Goal: Task Accomplishment & Management: Manage account settings

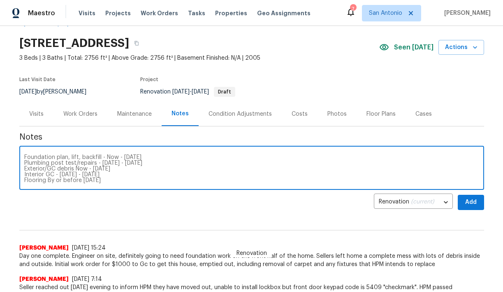
scroll to position [29, 0]
click at [130, 182] on textarea "Salability Request https://opendoor.slack.com/archives/C02LY124URZ/p17563864452…" at bounding box center [251, 168] width 455 height 29
type textarea "Salability Request https://opendoor.slack.com/archives/C02LY124URZ/p17563864452…"
click at [474, 200] on span "Add" at bounding box center [470, 202] width 13 height 10
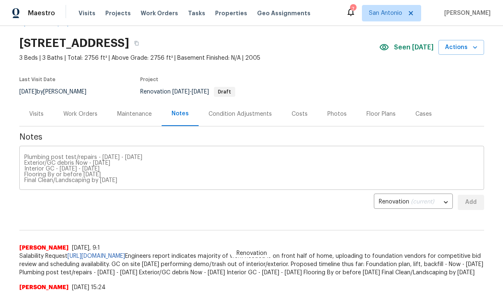
scroll to position [0, 0]
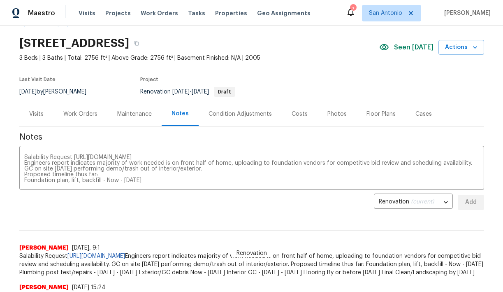
click at [84, 112] on div "Work Orders" at bounding box center [80, 114] width 34 height 8
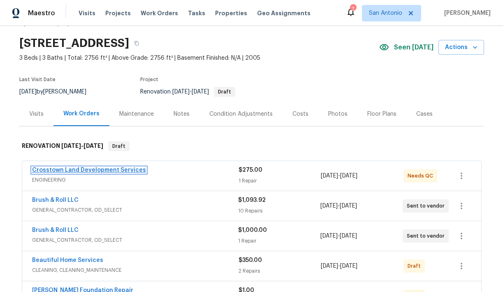
click at [87, 171] on link "Crosstown Land Development Services" at bounding box center [89, 170] width 114 height 6
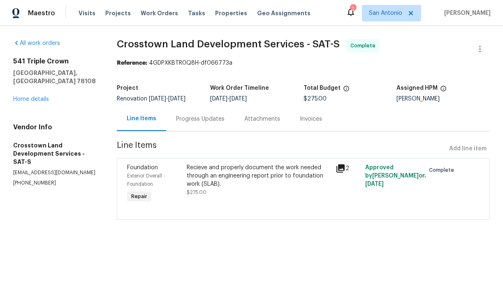
click at [229, 171] on div "Recieve and properly document the work needed through an engineering report pri…" at bounding box center [259, 175] width 144 height 25
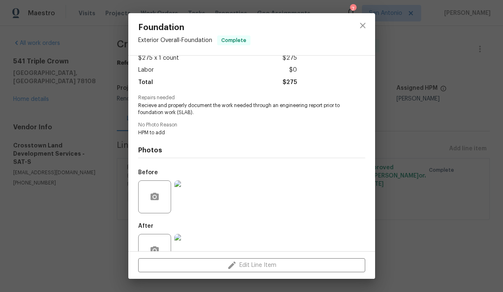
scroll to position [73, 0]
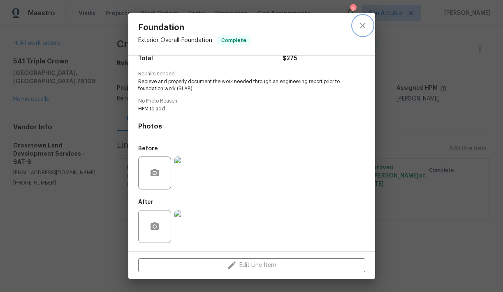
click at [360, 24] on icon "close" at bounding box center [363, 26] width 10 height 10
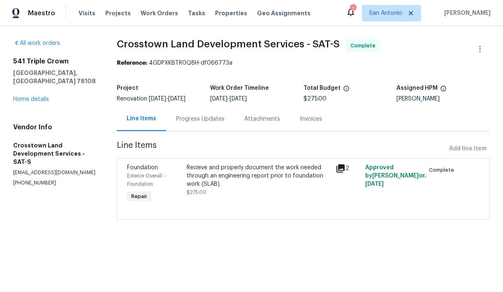
click at [199, 118] on div "Progress Updates" at bounding box center [200, 119] width 49 height 8
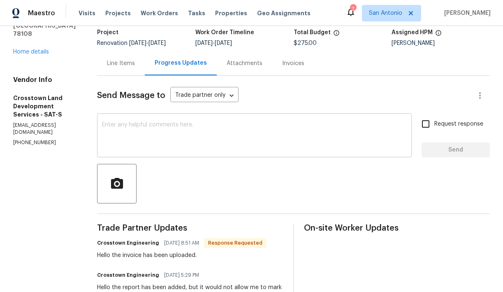
scroll to position [59, 0]
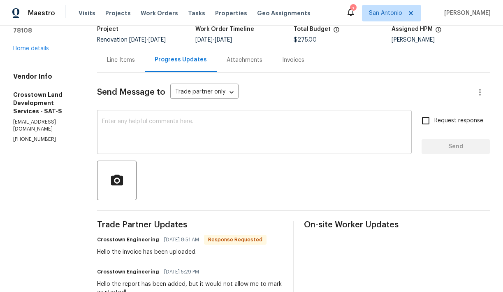
click at [201, 137] on textarea at bounding box center [254, 132] width 305 height 29
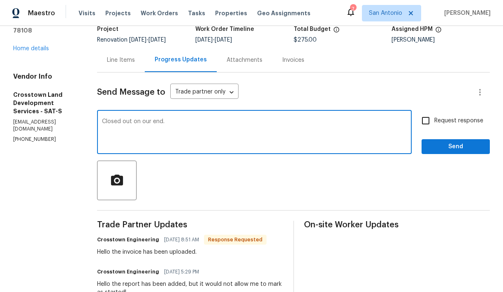
type textarea "Closed out on our end."
click at [454, 145] on span "Send" at bounding box center [455, 146] width 55 height 10
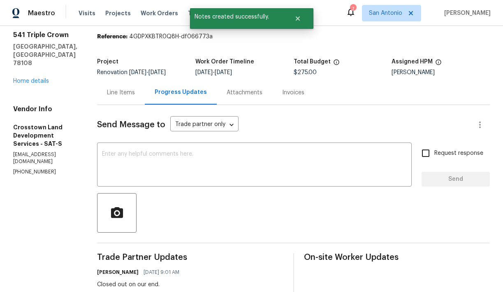
scroll to position [22, 0]
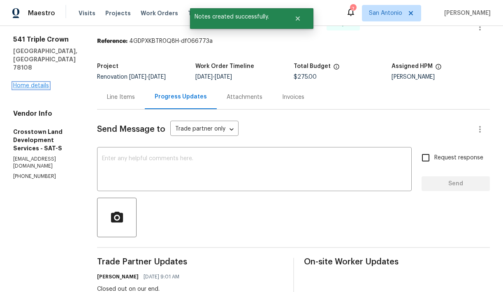
click at [37, 83] on link "Home details" at bounding box center [31, 86] width 36 height 6
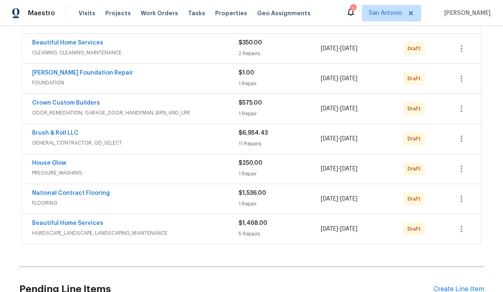
scroll to position [241, 0]
click at [87, 71] on link "GL Hunt Foundation Repair" at bounding box center [82, 73] width 101 height 6
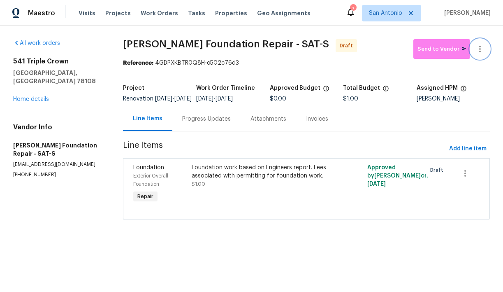
click at [480, 49] on icon "button" at bounding box center [480, 49] width 10 height 10
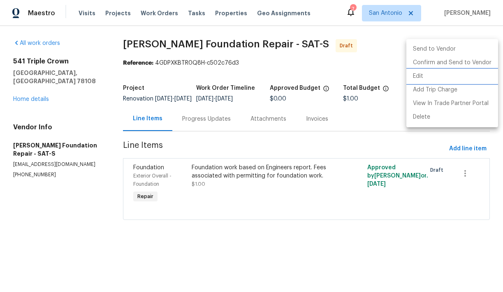
click at [424, 74] on li "Edit" at bounding box center [452, 77] width 92 height 14
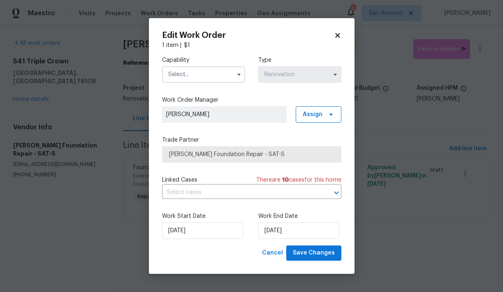
click at [200, 77] on input "text" at bounding box center [203, 74] width 83 height 16
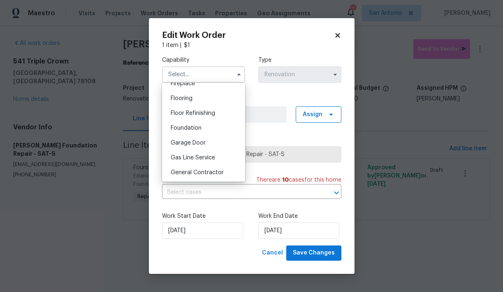
scroll to position [313, 0]
click at [192, 130] on span "Foundation" at bounding box center [186, 128] width 31 height 6
type input "Foundation"
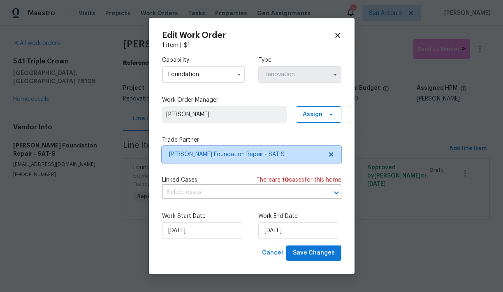
click at [226, 154] on span "GL Hunt Foundation Repair - SAT-S" at bounding box center [245, 154] width 153 height 8
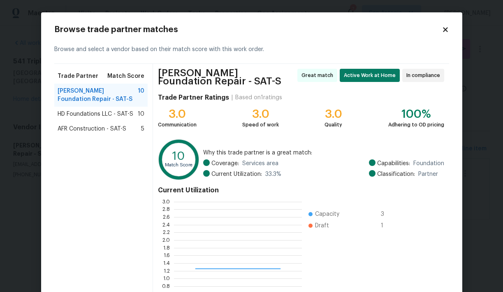
scroll to position [115, 128]
click at [114, 116] on span "HD Foundations LLC - SAT-S" at bounding box center [96, 114] width 76 height 8
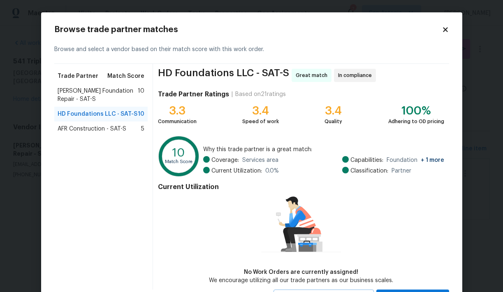
scroll to position [37, 0]
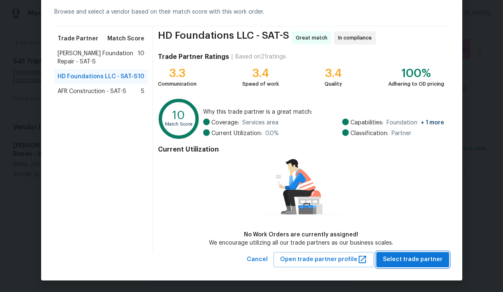
click at [421, 259] on span "Select trade partner" at bounding box center [413, 259] width 60 height 10
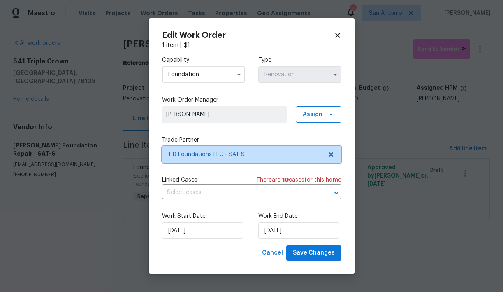
scroll to position [0, 0]
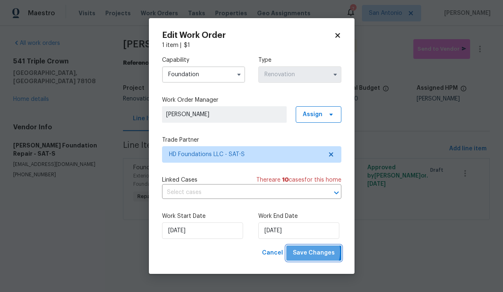
click at [309, 251] on span "Save Changes" at bounding box center [314, 253] width 42 height 10
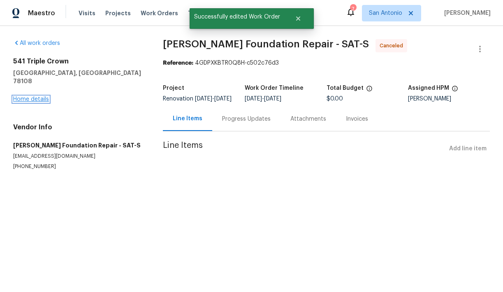
click at [26, 96] on link "Home details" at bounding box center [31, 99] width 36 height 6
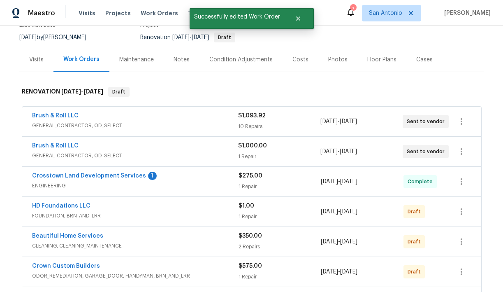
scroll to position [93, 0]
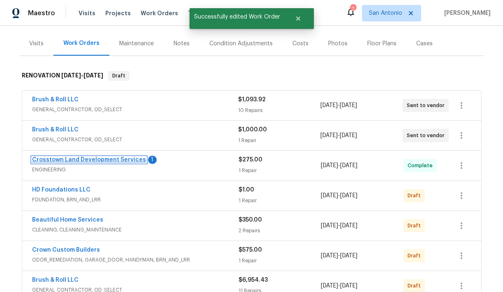
click at [101, 158] on link "Crosstown Land Development Services" at bounding box center [89, 160] width 114 height 6
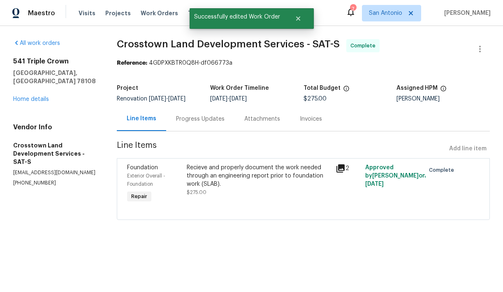
click at [203, 121] on div "Progress Updates" at bounding box center [200, 119] width 49 height 8
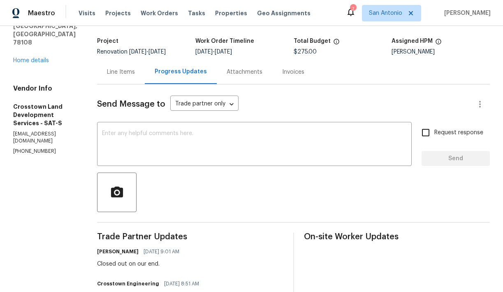
scroll to position [44, 0]
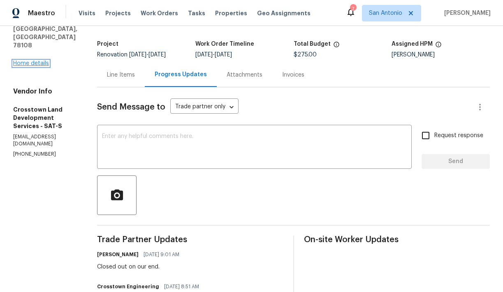
click at [33, 60] on link "Home details" at bounding box center [31, 63] width 36 height 6
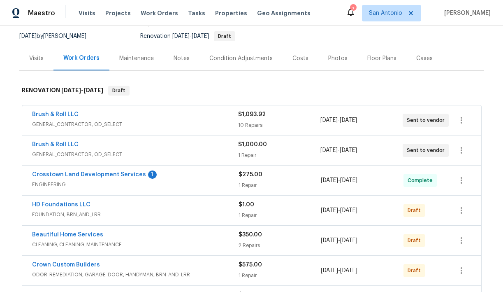
scroll to position [79, 0]
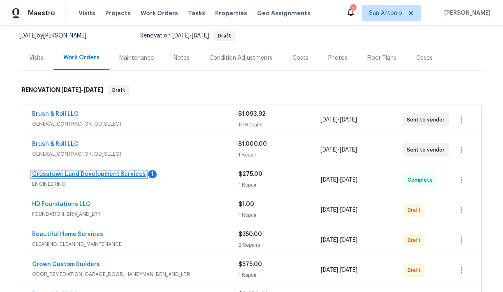
click at [106, 172] on link "Crosstown Land Development Services" at bounding box center [89, 174] width 114 height 6
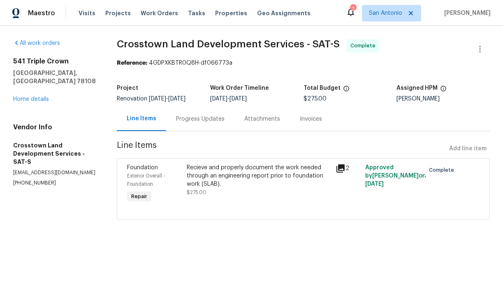
click at [205, 121] on div "Progress Updates" at bounding box center [200, 119] width 49 height 8
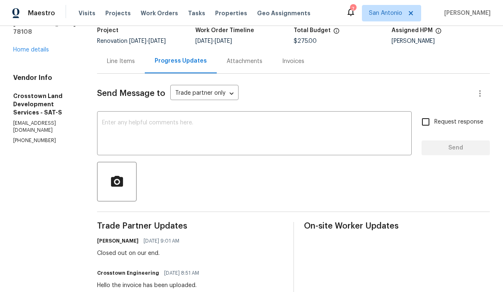
scroll to position [51, 0]
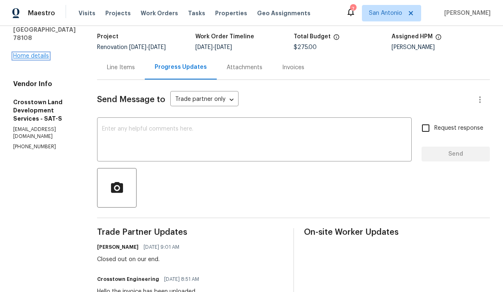
click at [38, 53] on link "Home details" at bounding box center [31, 56] width 36 height 6
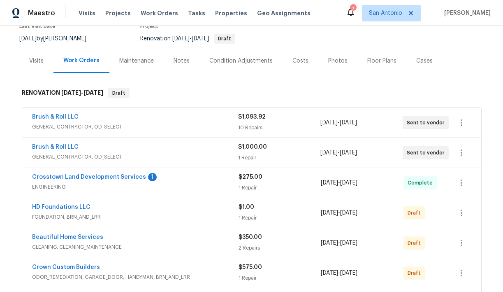
scroll to position [82, 0]
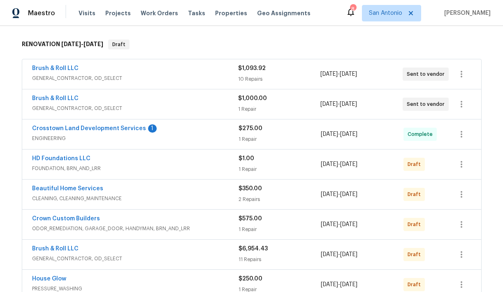
scroll to position [126, 0]
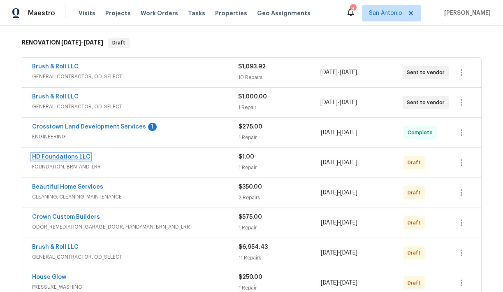
click at [81, 157] on link "HD Foundations LLC" at bounding box center [61, 157] width 58 height 6
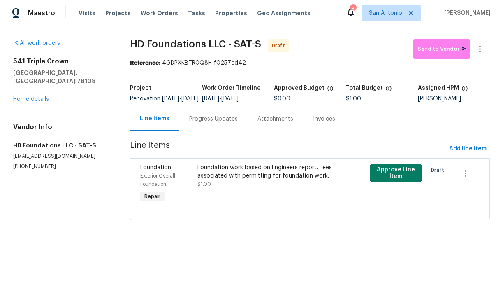
click at [225, 180] on div "Foundation work based on Engineers report. Fees associated with permitting for …" at bounding box center [266, 171] width 139 height 16
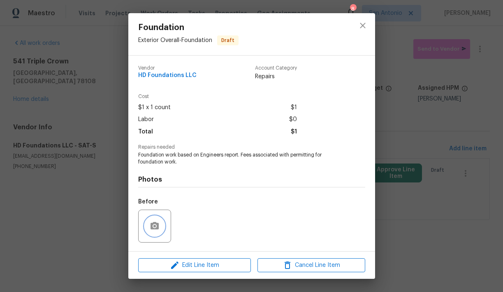
click at [156, 226] on icon "button" at bounding box center [155, 225] width 8 height 7
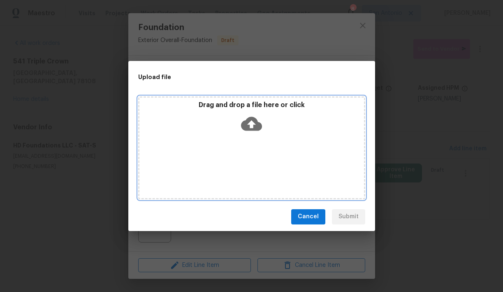
click at [254, 125] on icon at bounding box center [251, 123] width 21 height 14
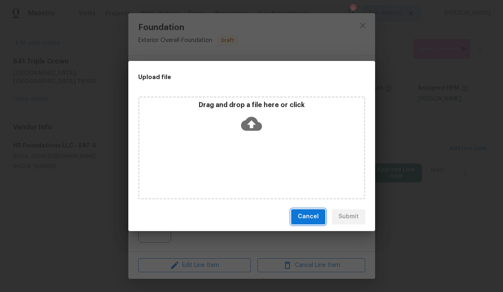
click at [308, 216] on span "Cancel" at bounding box center [308, 216] width 21 height 10
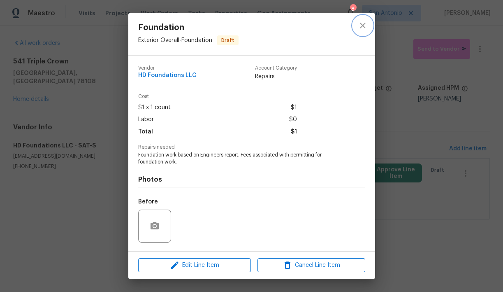
click at [364, 25] on icon "close" at bounding box center [363, 26] width 10 height 10
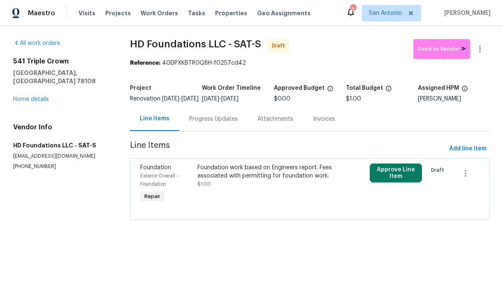
click at [273, 129] on div "Attachments" at bounding box center [276, 119] width 56 height 24
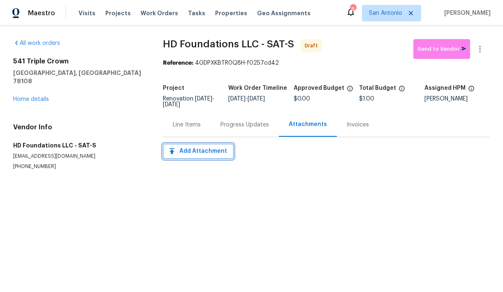
click at [189, 152] on span "Add Attachment" at bounding box center [198, 151] width 58 height 10
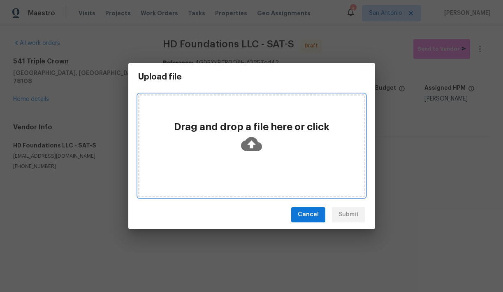
click at [248, 144] on icon at bounding box center [251, 143] width 21 height 21
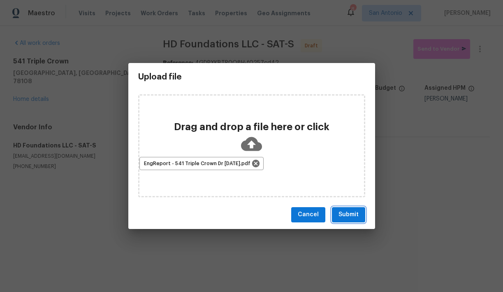
click at [354, 215] on span "Submit" at bounding box center [348, 214] width 20 height 10
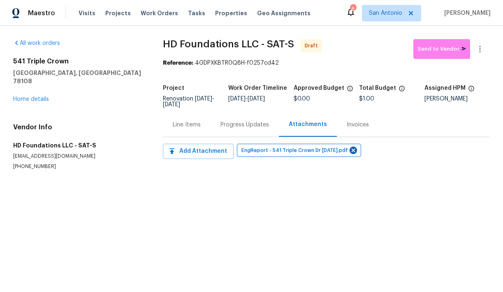
click at [188, 125] on div "Line Items" at bounding box center [187, 124] width 28 height 8
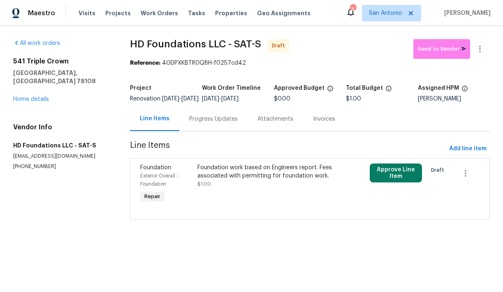
click at [228, 178] on div "Foundation work based on Engineers report. Fees associated with permitting for …" at bounding box center [266, 171] width 139 height 16
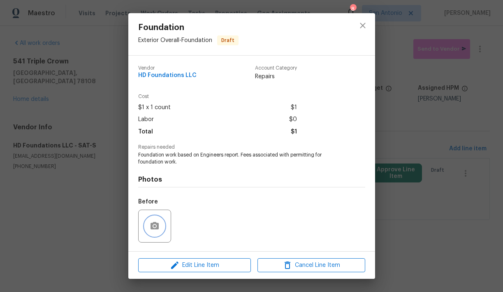
click at [157, 225] on icon "button" at bounding box center [155, 225] width 8 height 7
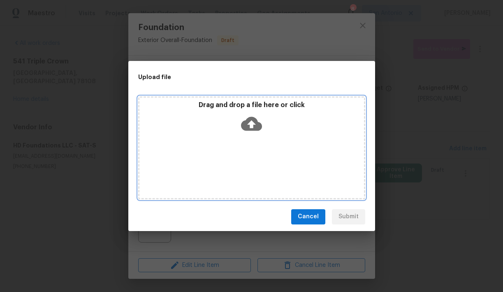
click at [252, 127] on icon at bounding box center [251, 123] width 21 height 21
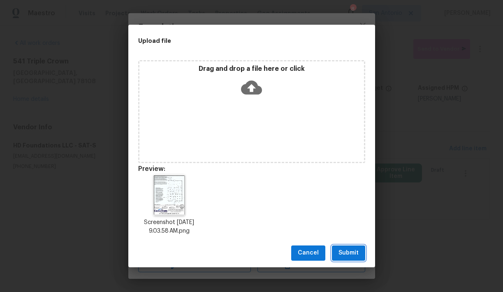
click at [348, 250] on span "Submit" at bounding box center [348, 253] width 20 height 10
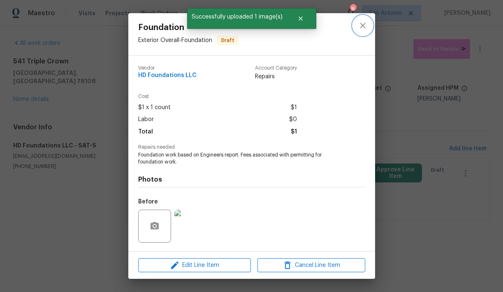
click at [363, 25] on icon "close" at bounding box center [362, 25] width 5 height 5
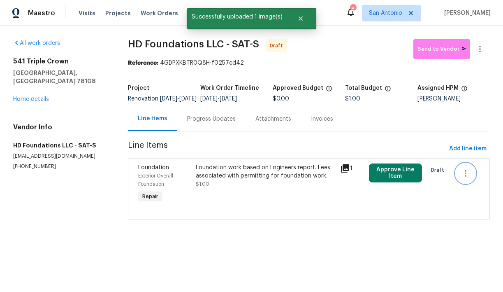
click at [463, 176] on icon "button" at bounding box center [466, 173] width 10 height 10
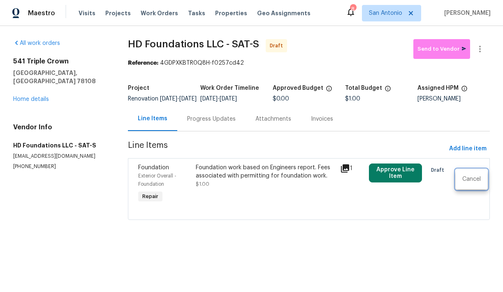
click at [409, 154] on div at bounding box center [251, 146] width 503 height 292
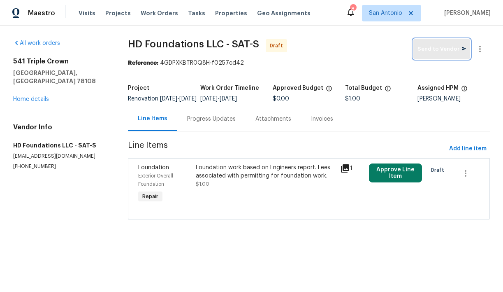
click at [444, 52] on span "Send to Vendor" at bounding box center [441, 48] width 49 height 9
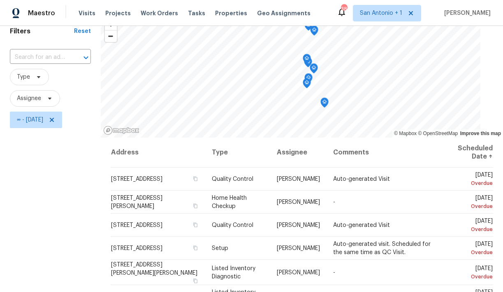
scroll to position [38, 0]
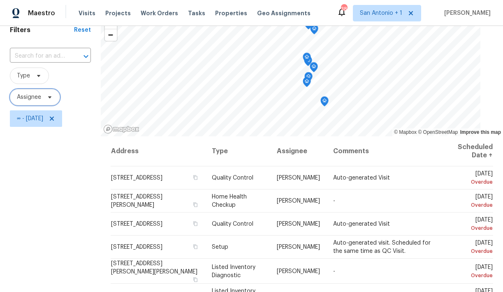
click at [47, 98] on icon at bounding box center [49, 97] width 7 height 7
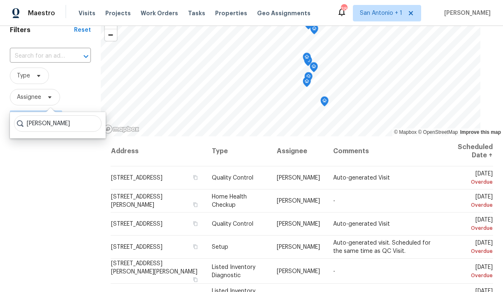
type input "chris fuentes"
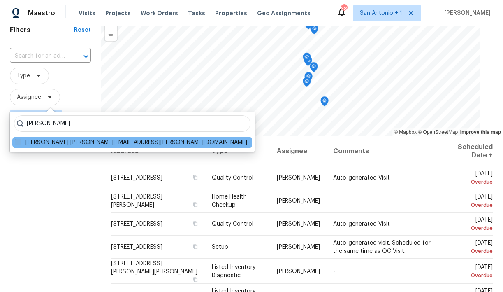
click at [42, 144] on label "Chris Fuentes chris.fuentes@opendoor.com" at bounding box center [131, 142] width 232 height 8
click at [20, 144] on input "Chris Fuentes chris.fuentes@opendoor.com" at bounding box center [17, 140] width 5 height 5
checkbox input "true"
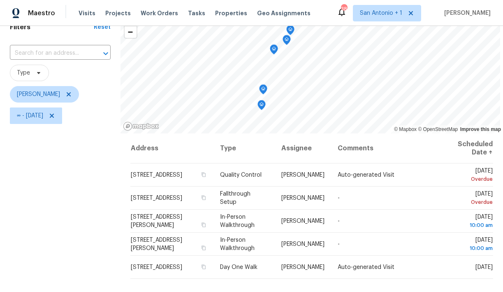
scroll to position [35, 0]
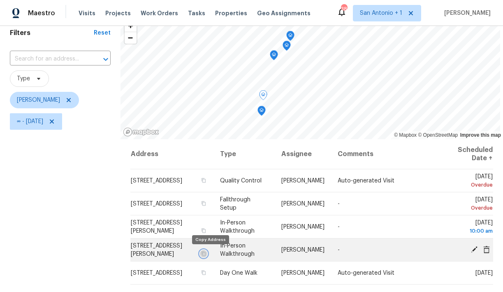
click at [206, 253] on icon "button" at bounding box center [203, 253] width 5 height 5
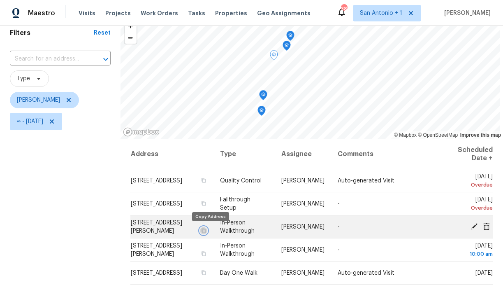
click at [206, 230] on icon "button" at bounding box center [203, 230] width 5 height 5
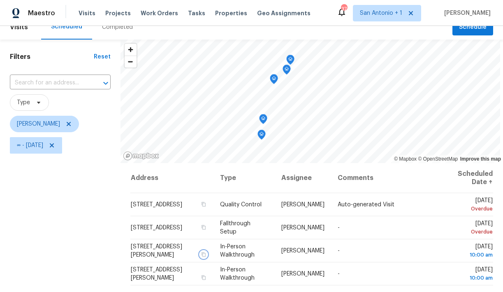
scroll to position [0, 0]
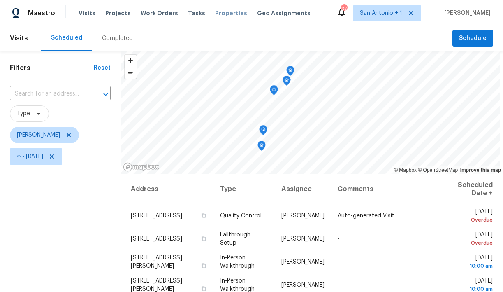
click at [215, 13] on span "Properties" at bounding box center [231, 13] width 32 height 8
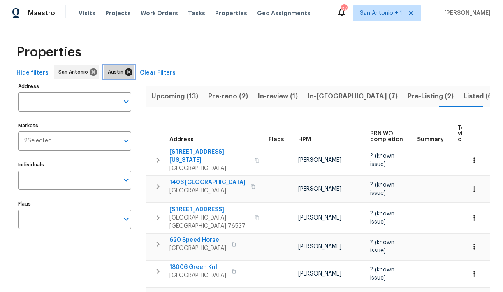
click at [125, 72] on icon at bounding box center [128, 71] width 7 height 7
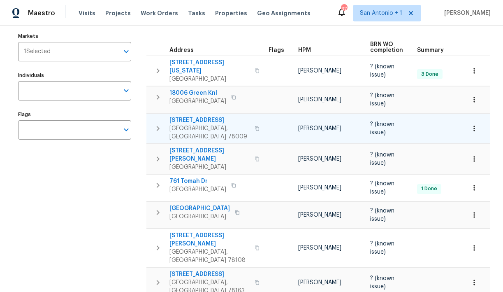
scroll to position [97, 0]
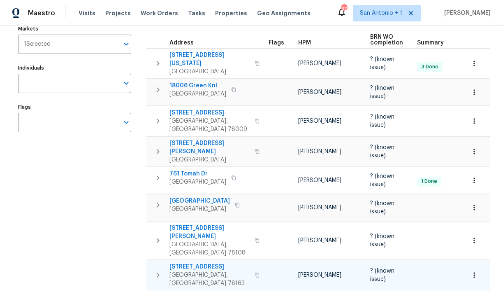
click at [202, 262] on span "[STREET_ADDRESS]" at bounding box center [209, 266] width 80 height 8
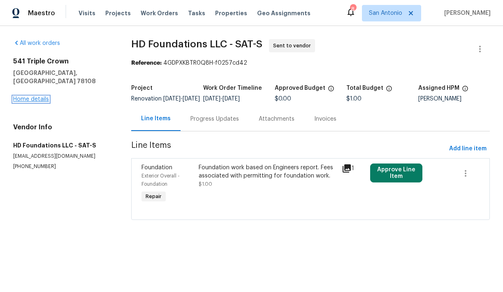
click at [40, 96] on link "Home details" at bounding box center [31, 99] width 36 height 6
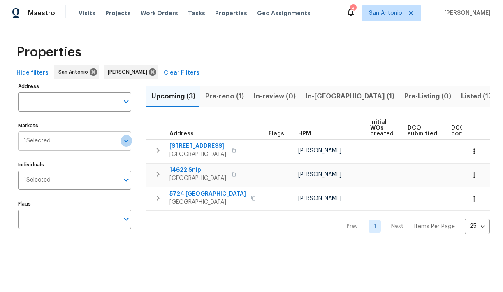
click at [126, 144] on icon "Open" at bounding box center [126, 141] width 10 height 10
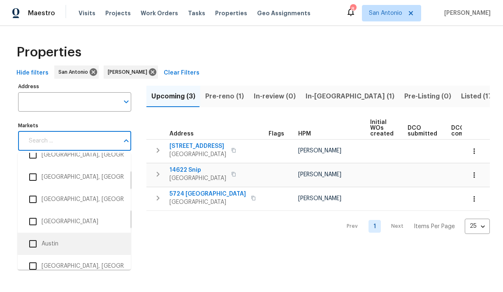
scroll to position [43, 0]
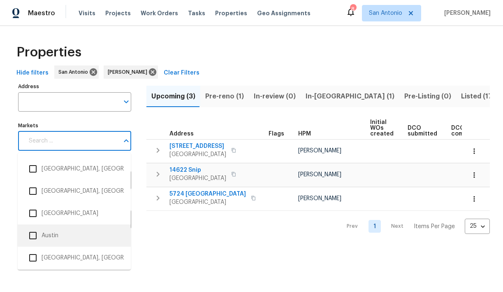
click at [32, 236] on input "checkbox" at bounding box center [32, 235] width 17 height 17
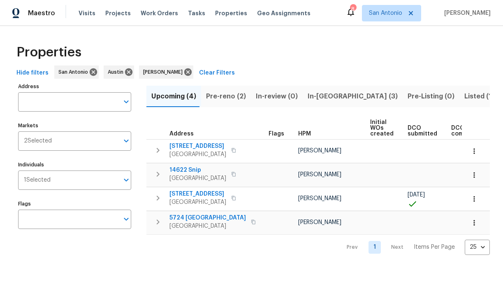
click at [315, 97] on span "In-reno (3)" at bounding box center [353, 96] width 90 height 12
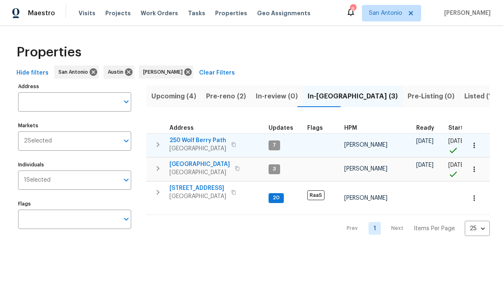
click at [185, 141] on span "250 Wolf Berry Path" at bounding box center [197, 140] width 57 height 8
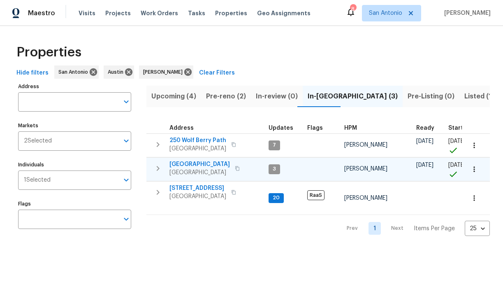
click at [187, 164] on span "124 Blossom Valley Strm" at bounding box center [199, 164] width 60 height 8
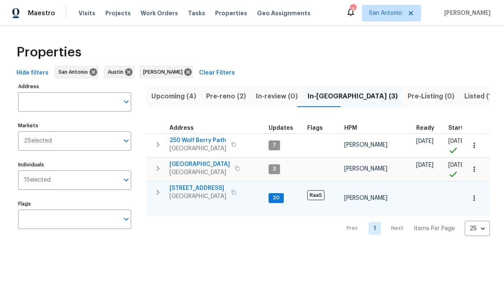
click at [189, 187] on span "526 Radiance Ave" at bounding box center [197, 188] width 57 height 8
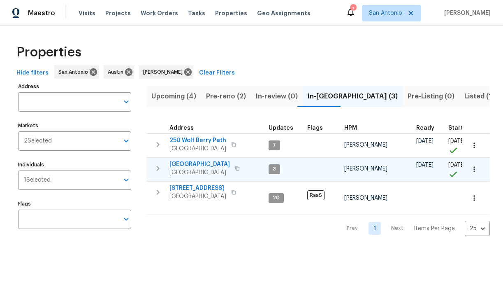
click at [196, 163] on span "124 Blossom Valley Strm" at bounding box center [199, 164] width 60 height 8
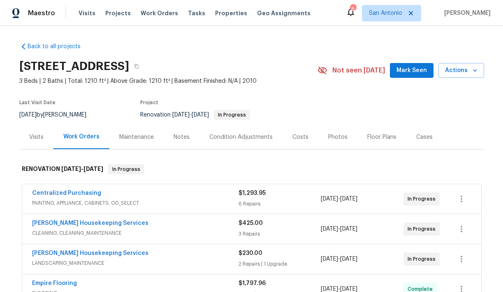
scroll to position [0, 0]
click at [408, 69] on span "Mark Seen" at bounding box center [411, 70] width 30 height 10
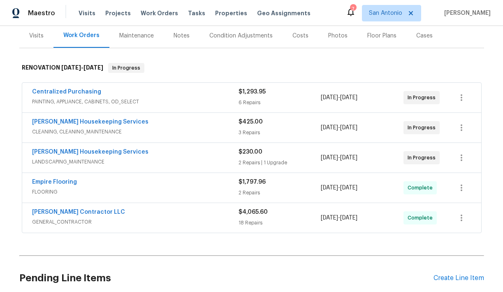
scroll to position [104, 0]
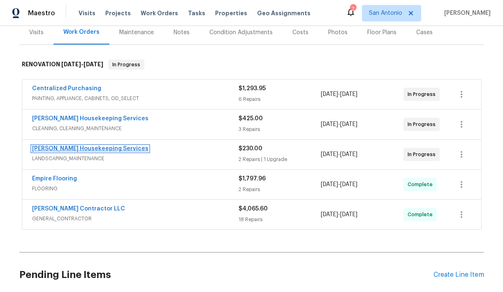
click at [76, 148] on link "Arelis Housekeeping Services" at bounding box center [90, 149] width 116 height 6
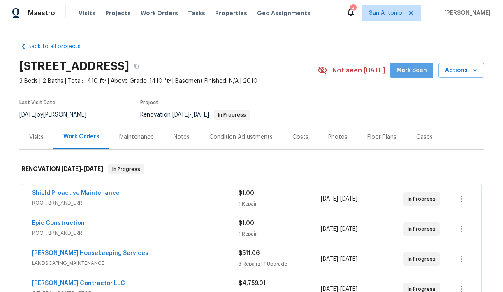
click at [410, 68] on span "Mark Seen" at bounding box center [411, 70] width 30 height 10
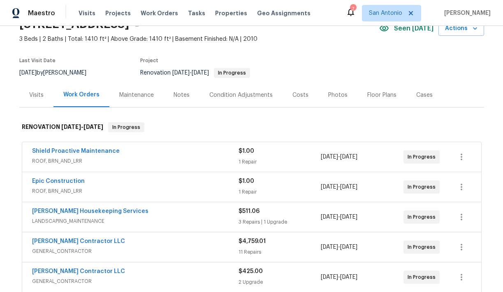
scroll to position [43, 0]
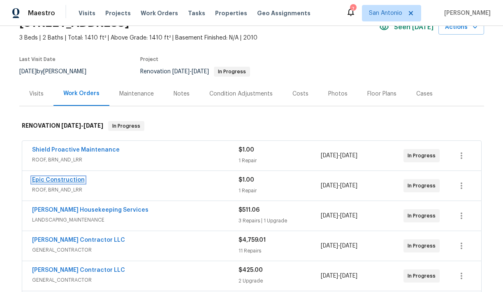
click at [64, 179] on link "Epic Construction" at bounding box center [58, 180] width 53 height 6
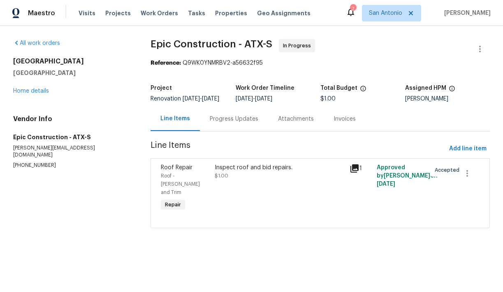
click at [232, 123] on div "Progress Updates" at bounding box center [234, 119] width 49 height 8
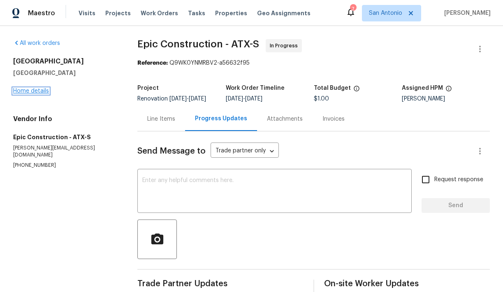
click at [37, 90] on link "Home details" at bounding box center [31, 91] width 36 height 6
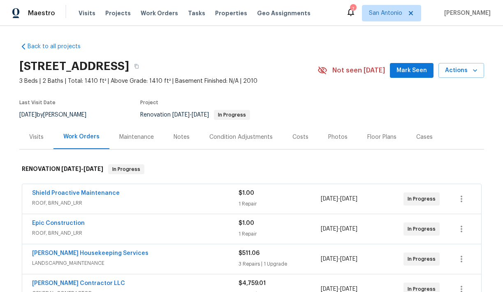
click at [181, 139] on div "Notes" at bounding box center [182, 137] width 16 height 8
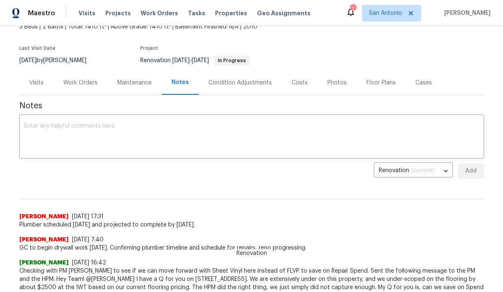
scroll to position [56, 0]
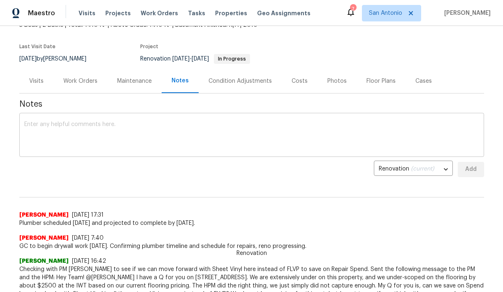
click at [186, 130] on textarea at bounding box center [251, 135] width 455 height 29
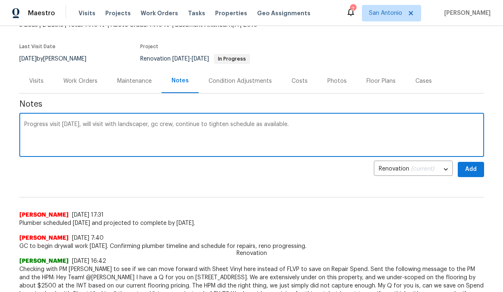
type textarea "Progress visit today, will visit with landscaper, gc crew, continue to tighten …"
click at [472, 169] on span "Add" at bounding box center [470, 169] width 13 height 10
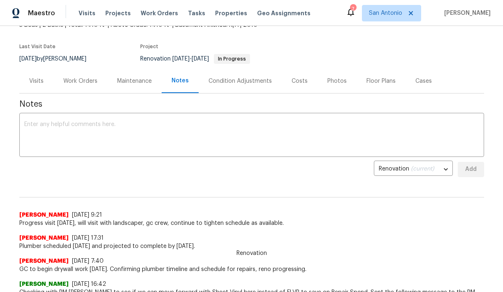
scroll to position [0, 0]
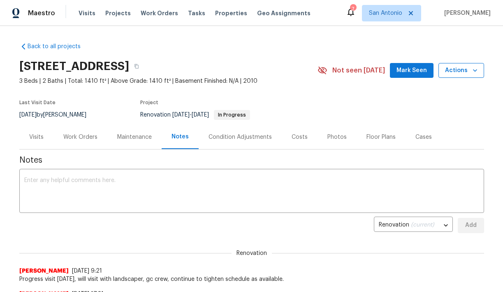
click at [468, 72] on span "Actions" at bounding box center [461, 70] width 32 height 10
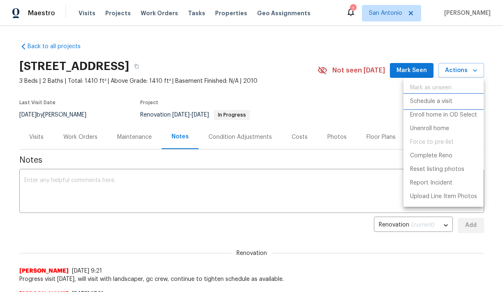
click at [431, 103] on p "Schedule a visit" at bounding box center [431, 101] width 42 height 9
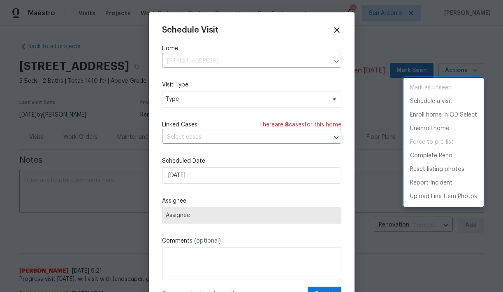
click at [211, 102] on div at bounding box center [251, 146] width 503 height 292
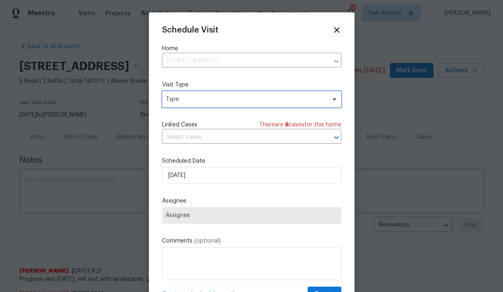
click at [178, 97] on span "Type" at bounding box center [246, 99] width 160 height 8
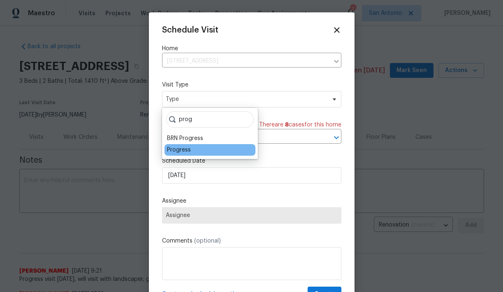
type input "prog"
click at [181, 150] on div "Progress" at bounding box center [179, 150] width 24 height 8
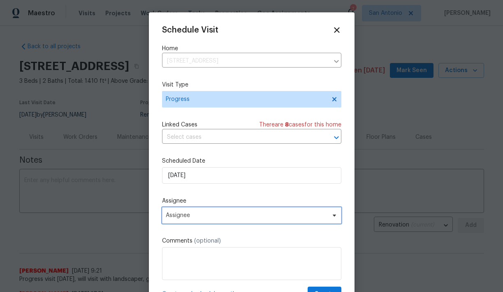
click at [210, 221] on span "Assignee" at bounding box center [251, 215] width 179 height 16
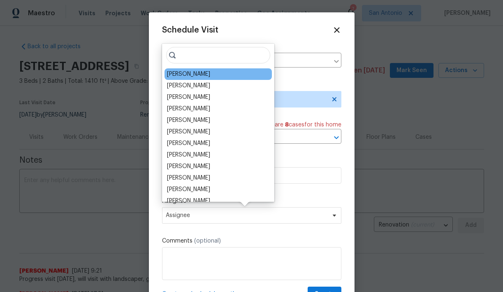
click at [196, 74] on div "[PERSON_NAME]" at bounding box center [188, 74] width 43 height 8
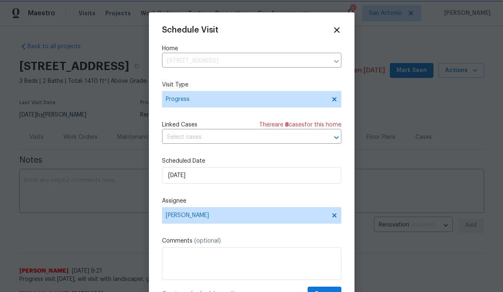
scroll to position [15, 0]
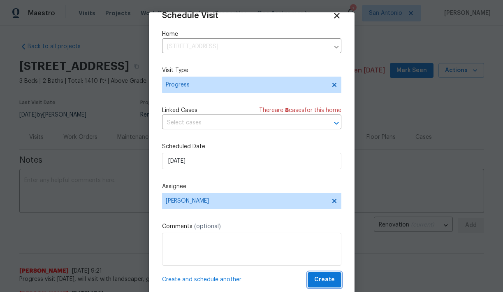
click at [328, 276] on span "Create" at bounding box center [324, 279] width 21 height 10
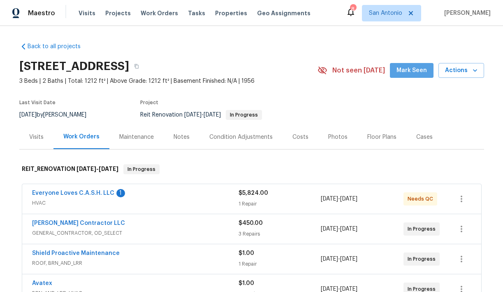
click at [416, 72] on span "Mark Seen" at bounding box center [411, 70] width 30 height 10
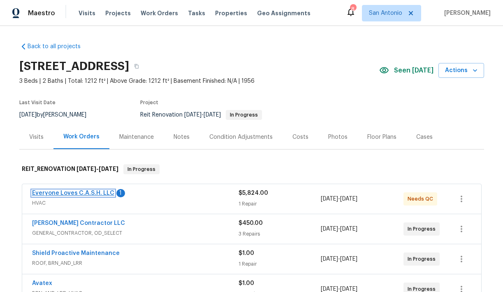
click at [79, 193] on link "Everyone Loves C.A.S.H. LLC" at bounding box center [73, 193] width 82 height 6
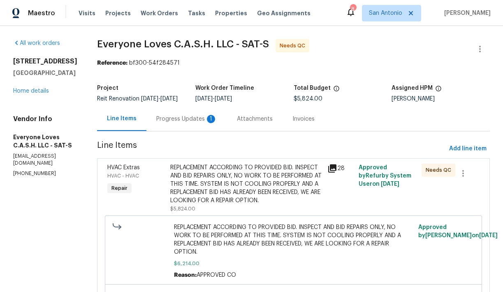
click at [198, 123] on div "Progress Updates 1" at bounding box center [186, 119] width 61 height 8
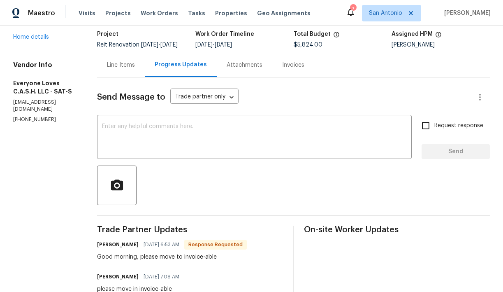
scroll to position [52, 0]
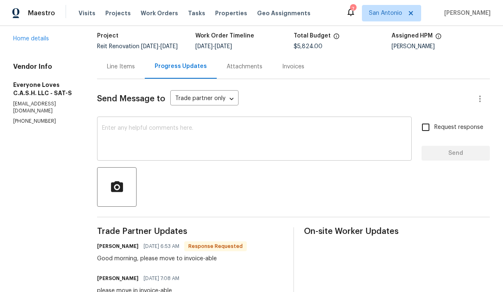
click at [164, 133] on textarea at bounding box center [254, 139] width 305 height 29
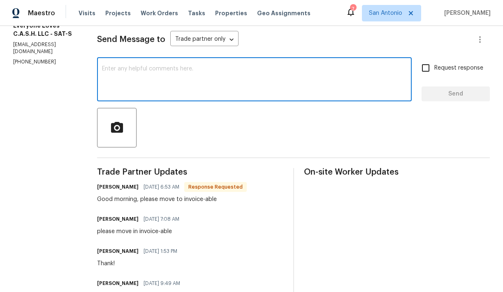
scroll to position [111, 0]
type textarea "W"
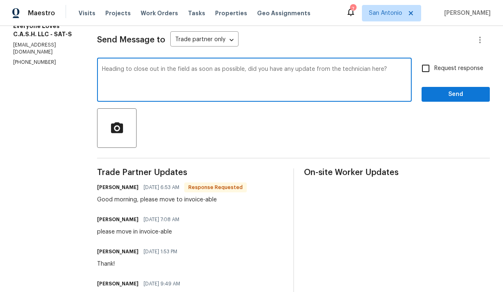
type textarea "Heading to close out in the field as soon as possible, did you have any update …"
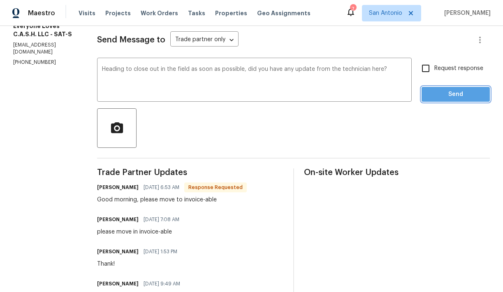
click at [449, 102] on button "Send" at bounding box center [456, 94] width 68 height 15
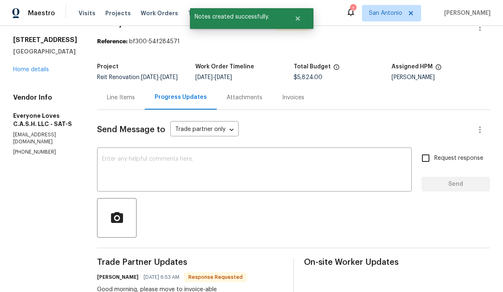
scroll to position [0, 0]
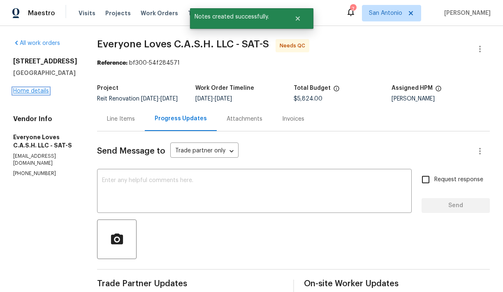
click at [42, 93] on link "Home details" at bounding box center [31, 91] width 36 height 6
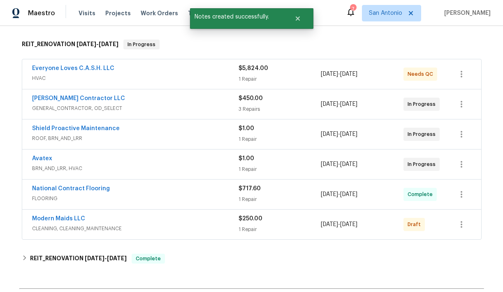
scroll to position [125, 0]
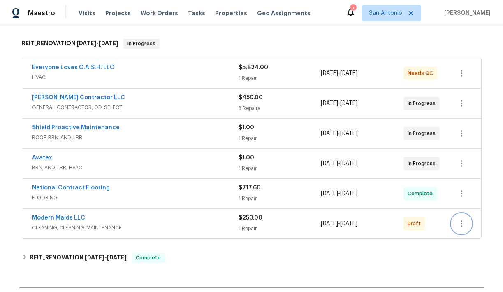
click at [461, 223] on icon "button" at bounding box center [462, 223] width 2 height 7
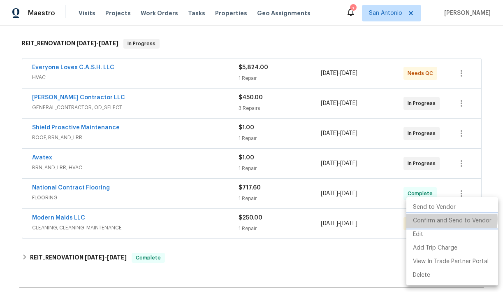
click at [446, 219] on li "Confirm and Send to Vendor" at bounding box center [452, 221] width 92 height 14
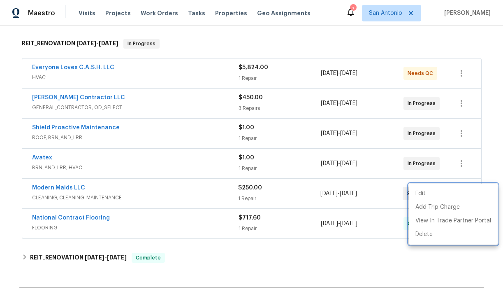
click at [103, 188] on div at bounding box center [251, 146] width 503 height 292
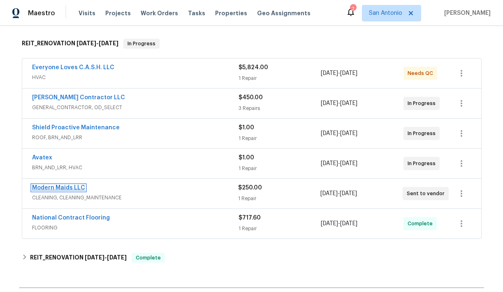
click at [63, 189] on link "Modern Maids LLC" at bounding box center [58, 188] width 53 height 6
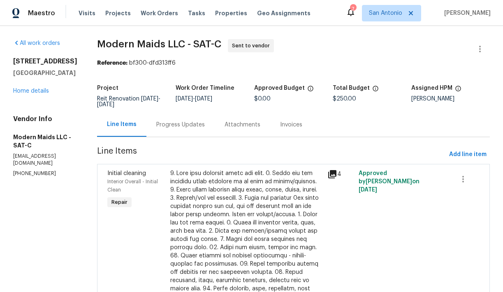
click at [194, 126] on div "Progress Updates" at bounding box center [180, 124] width 49 height 8
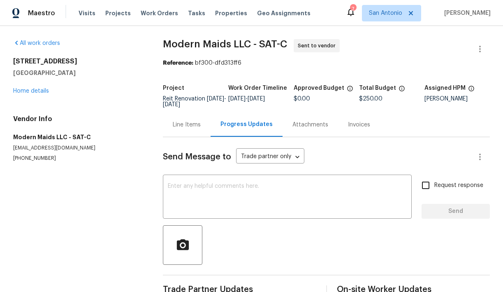
scroll to position [20, 0]
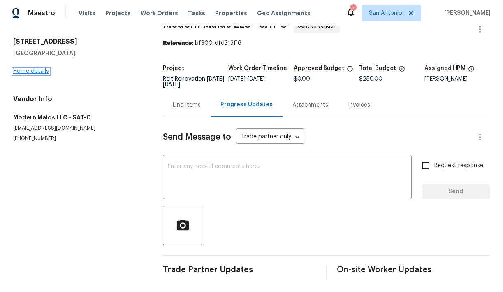
click at [30, 72] on link "Home details" at bounding box center [31, 71] width 36 height 6
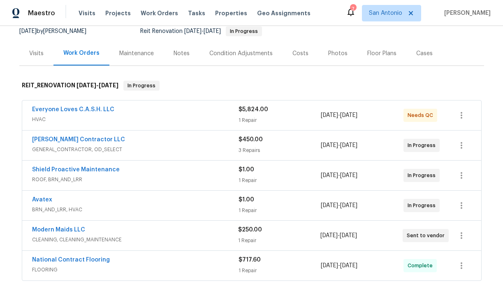
scroll to position [84, 0]
click at [88, 141] on link "[PERSON_NAME] Contractor LLC" at bounding box center [78, 139] width 93 height 6
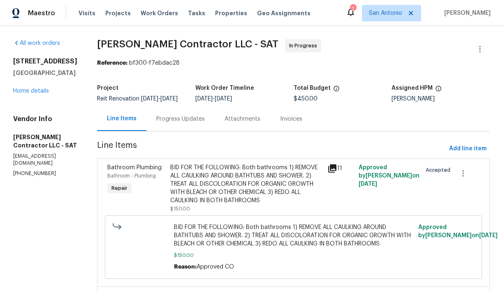
click at [202, 123] on div "Progress Updates" at bounding box center [180, 119] width 49 height 8
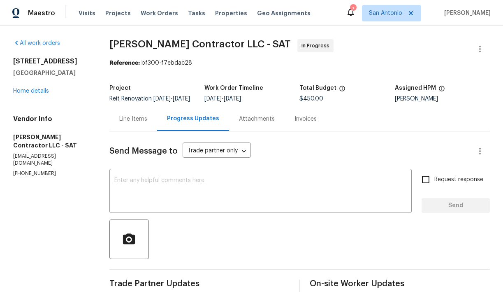
scroll to position [109, 0]
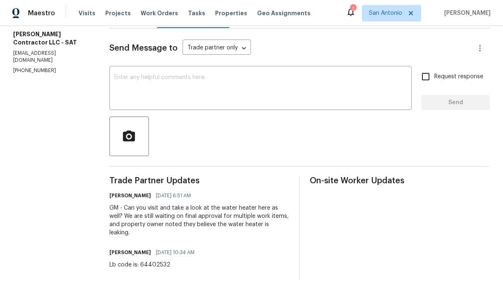
click at [157, 262] on div "Lb code is: 64402532" at bounding box center [154, 264] width 90 height 8
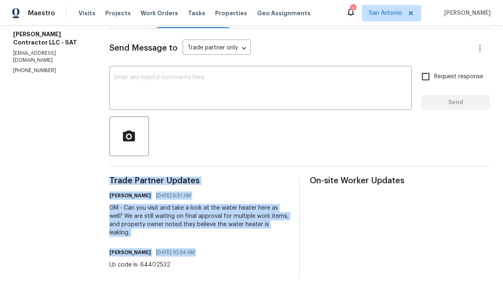
click at [157, 262] on div "Lb code is: 64402532" at bounding box center [154, 264] width 90 height 8
copy div "Trade Partner Updates [PERSON_NAME] [DATE] 6:51 AM GM - Can you visit and take …"
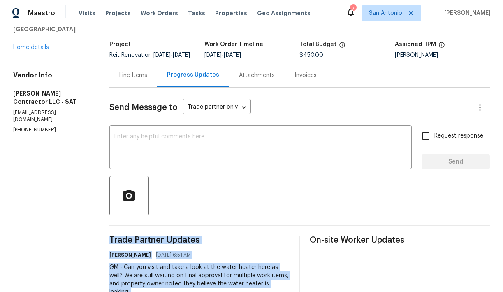
scroll to position [43, 0]
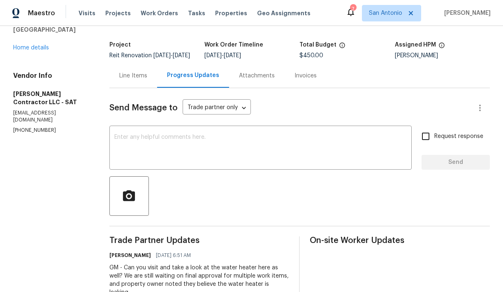
click at [40, 51] on div "[STREET_ADDRESS] Home details" at bounding box center [51, 33] width 76 height 38
click at [39, 46] on link "Home details" at bounding box center [31, 48] width 36 height 6
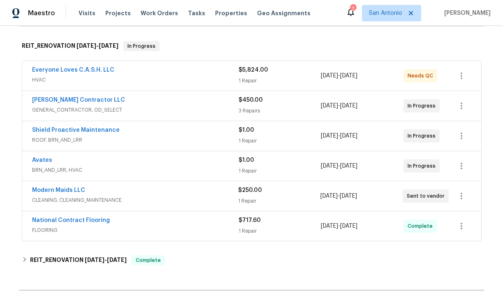
scroll to position [123, 0]
click at [65, 191] on link "Modern Maids LLC" at bounding box center [58, 191] width 53 height 6
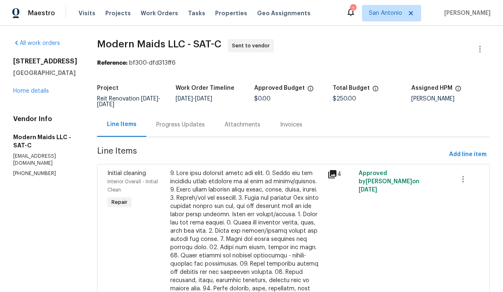
click at [201, 127] on div "Progress Updates" at bounding box center [180, 124] width 49 height 8
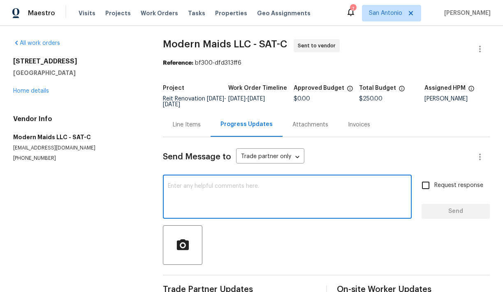
click at [211, 184] on textarea at bounding box center [287, 197] width 239 height 29
paste textarea "Lb code is: 64402532"
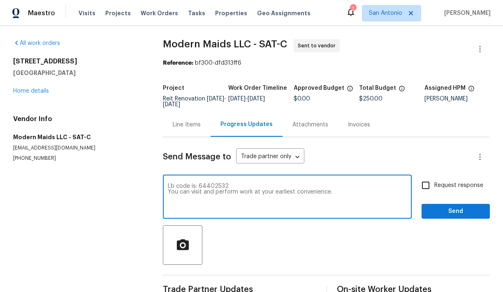
type textarea "Lb code is: 64402532 You can visit and perform work at your earliest convenienc…"
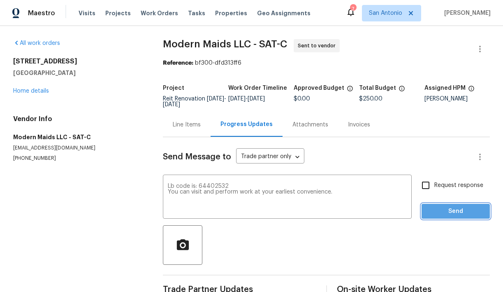
click at [445, 206] on span "Send" at bounding box center [455, 211] width 55 height 10
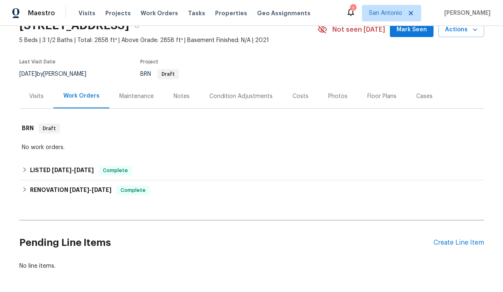
scroll to position [75, 0]
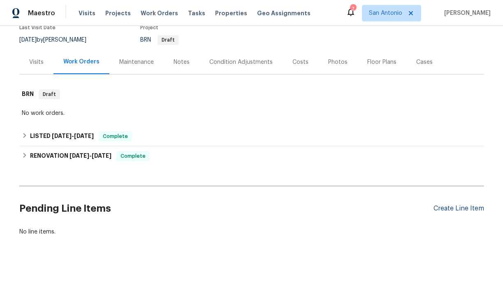
click at [457, 206] on div "Create Line Item" at bounding box center [458, 208] width 51 height 8
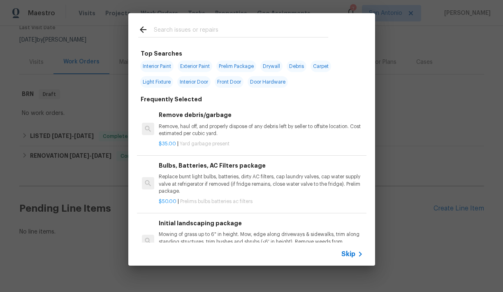
click at [200, 32] on input "text" at bounding box center [241, 31] width 174 height 12
type input "D"
type input "g"
click at [169, 30] on input "text" at bounding box center [241, 31] width 174 height 12
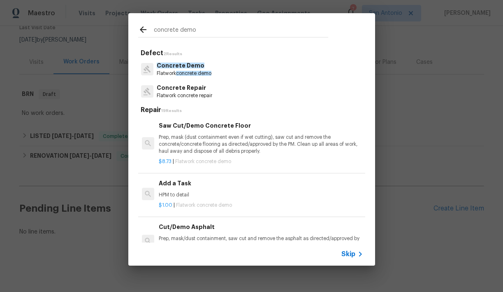
type input "concrete demo"
click at [174, 69] on p "Concrete Demo" at bounding box center [184, 65] width 55 height 9
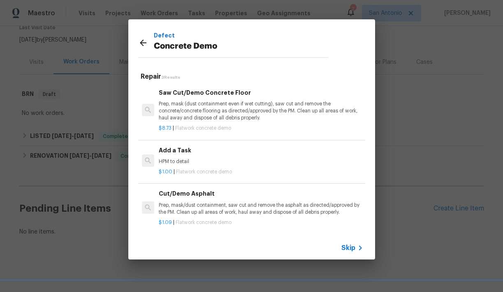
click at [218, 103] on p "Prep, mask (dust containment even if wet cutting), saw cut and remove the concr…" at bounding box center [261, 110] width 204 height 21
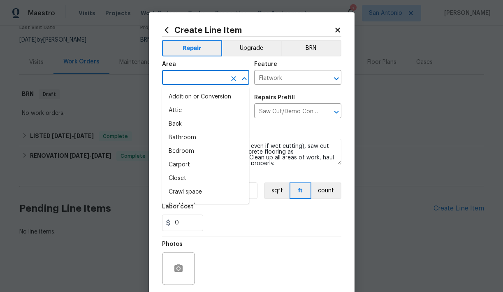
click at [202, 81] on input "text" at bounding box center [194, 78] width 64 height 13
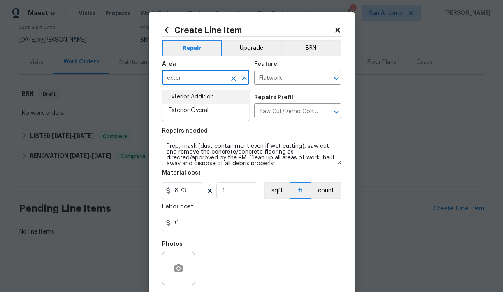
click at [206, 95] on li "Exterior Addition" at bounding box center [205, 97] width 87 height 14
type input "Exterior Addition"
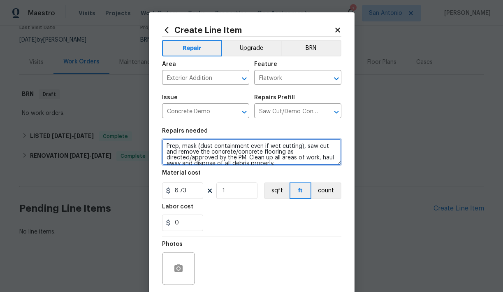
click at [165, 147] on textarea "Prep, mask (dust containment even if wet cutting), saw cut and remove the concr…" at bounding box center [251, 152] width 179 height 26
click at [289, 146] on textarea "BACK YARD LEAVE 10' X 10' CONCRETE PAD 1) Prep, mask (dust containment even if …" at bounding box center [251, 152] width 179 height 26
click at [171, 158] on textarea "BACK YARD LEAVE 10' X 10' CONCRETE PAD UNDER BACK PATIO 1) Prep, mask (dust con…" at bounding box center [251, 152] width 179 height 26
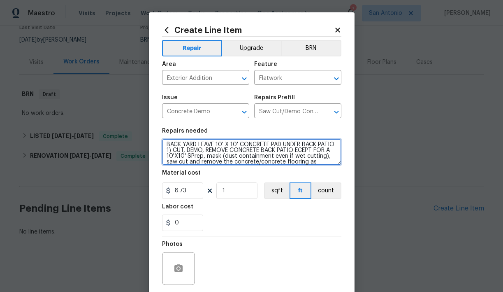
click at [299, 155] on textarea "BACK YARD LEAVE 10' X 10' CONCRETE PAD UNDER BACK PATIO 1) CUT, DEMO, REMOVE CO…" at bounding box center [251, 152] width 179 height 26
click at [191, 162] on textarea "BACK YARD LEAVE 10' X 10' CONCRETE PAD UNDER BACK PATIO 1) CUT, DEMO, REMOVE CO…" at bounding box center [251, 152] width 179 height 26
type textarea "BACK YARD LEAVE 10' X 10' CONCRETE PAD UNDER BACK PATIO 1) CUT, DEMO, REMOVE CO…"
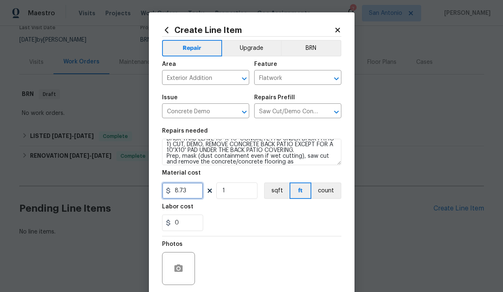
click at [185, 191] on input "8.73" at bounding box center [182, 190] width 41 height 16
type input "1"
click at [229, 193] on input "1" at bounding box center [236, 190] width 41 height 16
click at [240, 217] on div "0" at bounding box center [251, 222] width 179 height 16
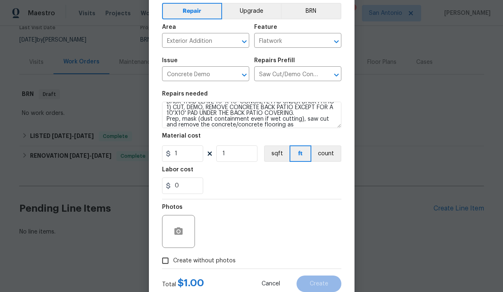
scroll to position [42, 0]
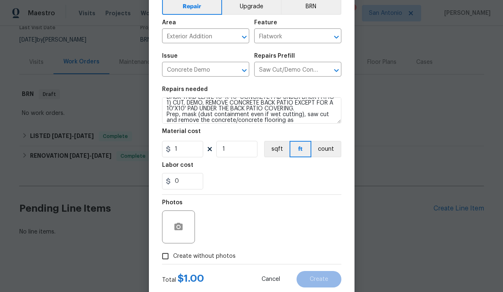
click at [196, 255] on span "Create without photos" at bounding box center [204, 256] width 63 height 9
click at [173, 255] on input "Create without photos" at bounding box center [166, 256] width 16 height 16
checkbox input "true"
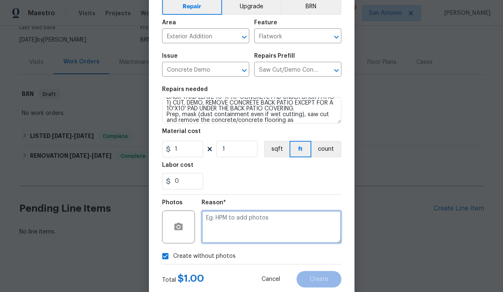
click at [230, 225] on textarea at bounding box center [272, 226] width 140 height 33
type textarea "HPM TO ADD"
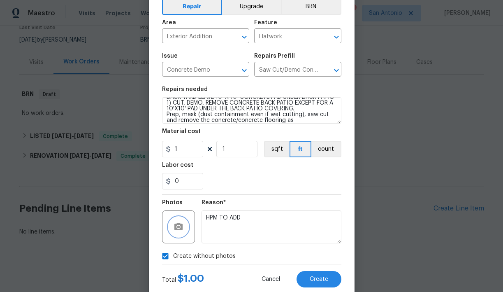
click at [181, 225] on icon "button" at bounding box center [178, 225] width 8 height 7
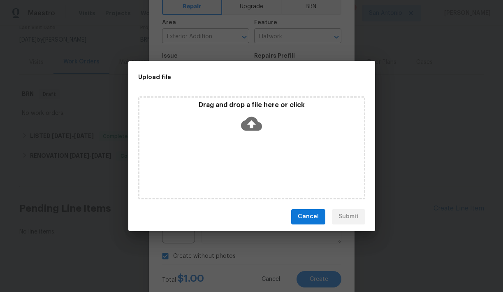
click at [250, 125] on icon at bounding box center [251, 123] width 21 height 21
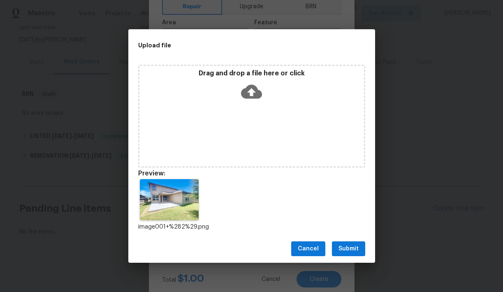
click at [345, 247] on span "Submit" at bounding box center [348, 248] width 20 height 10
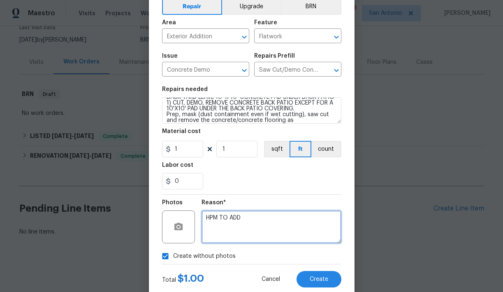
click at [244, 213] on textarea "HPM TO ADD" at bounding box center [272, 226] width 140 height 33
checkbox input "false"
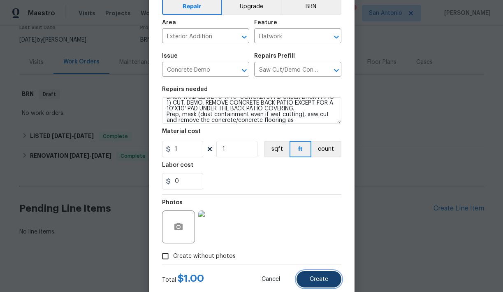
click at [318, 275] on button "Create" at bounding box center [319, 279] width 45 height 16
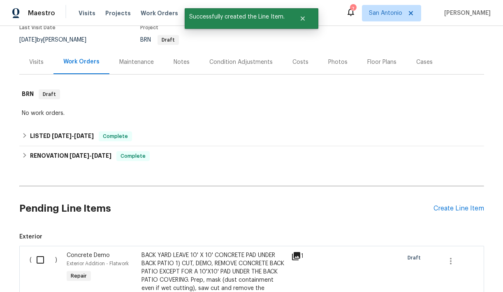
click at [41, 258] on input "checkbox" at bounding box center [43, 259] width 23 height 17
checkbox input "true"
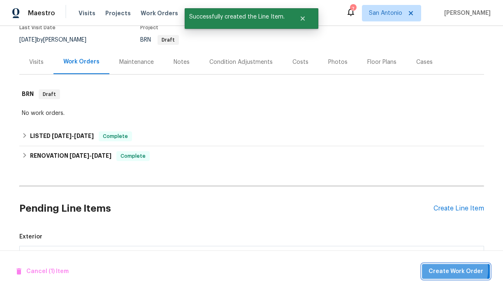
click at [454, 269] on span "Create Work Order" at bounding box center [456, 271] width 55 height 10
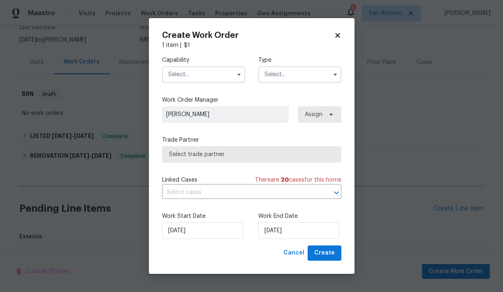
click at [221, 76] on input "text" at bounding box center [203, 74] width 83 height 16
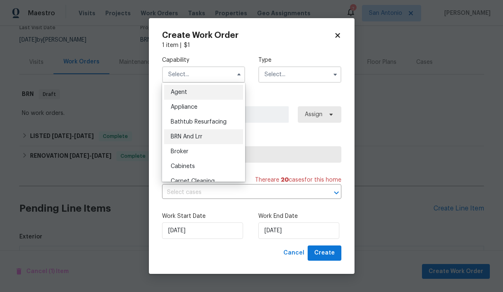
click at [196, 135] on span "BRN And Lrr" at bounding box center [187, 137] width 32 height 6
type input "BRN And Lrr"
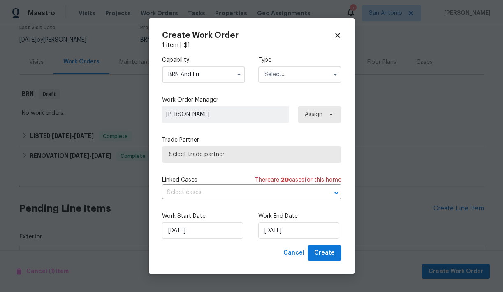
click at [284, 76] on input "text" at bounding box center [299, 74] width 83 height 16
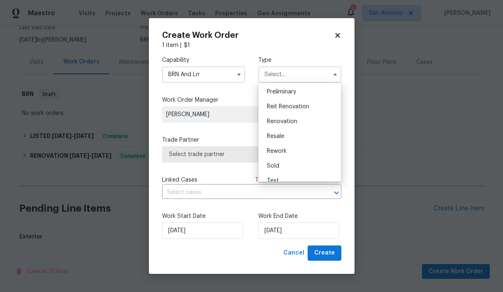
scroll to position [187, 0]
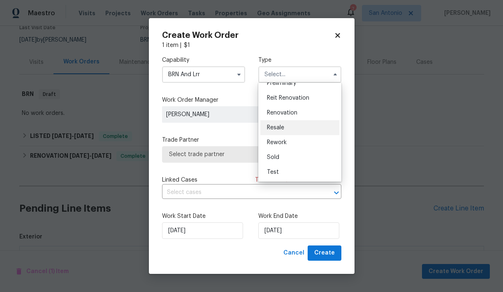
click at [282, 123] on div "Resale" at bounding box center [299, 127] width 79 height 15
type input "Resale"
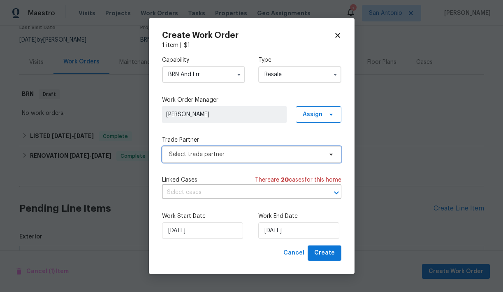
click at [253, 156] on span "Select trade partner" at bounding box center [245, 154] width 153 height 8
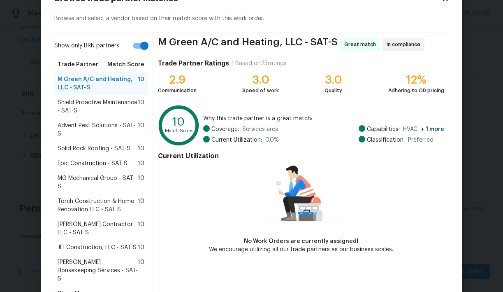
scroll to position [60, 0]
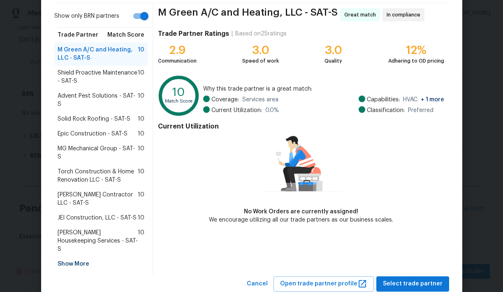
click at [74, 256] on div "Show More" at bounding box center [101, 263] width 94 height 15
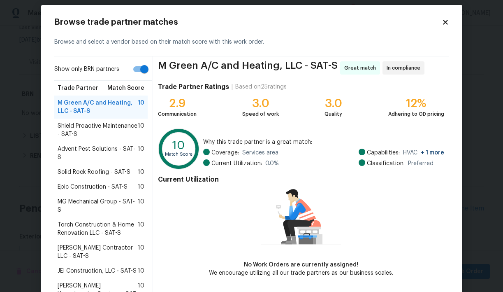
scroll to position [7, 0]
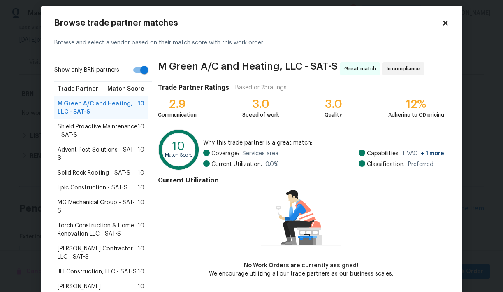
click at [446, 23] on icon at bounding box center [445, 23] width 5 height 5
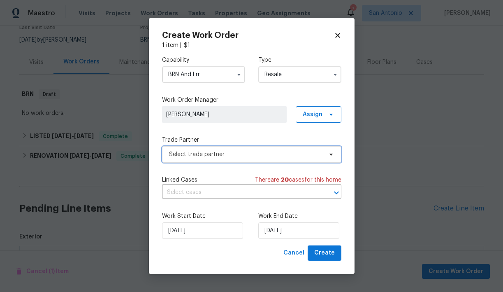
scroll to position [0, 0]
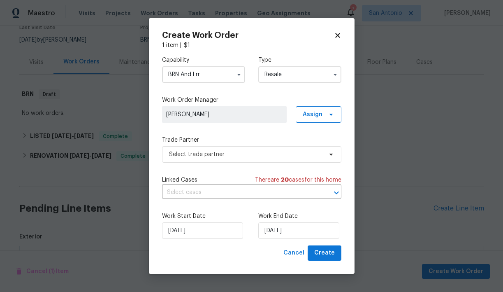
click at [276, 79] on input "Resale" at bounding box center [299, 74] width 83 height 16
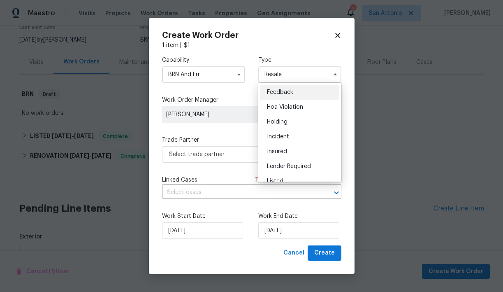
click at [206, 76] on input "BRN And Lrr" at bounding box center [203, 74] width 83 height 16
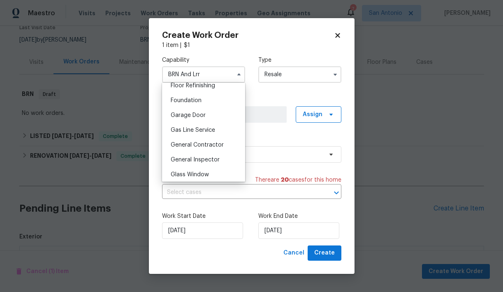
scroll to position [342, 0]
click at [192, 98] on span "Foundation" at bounding box center [186, 99] width 31 height 6
type input "Foundation"
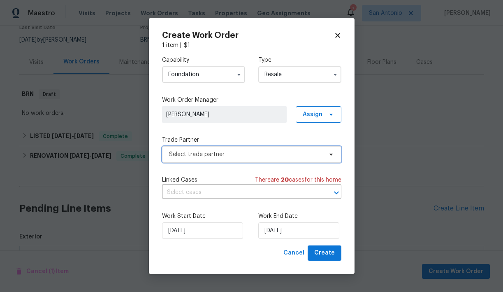
click at [331, 154] on icon at bounding box center [330, 154] width 3 height 2
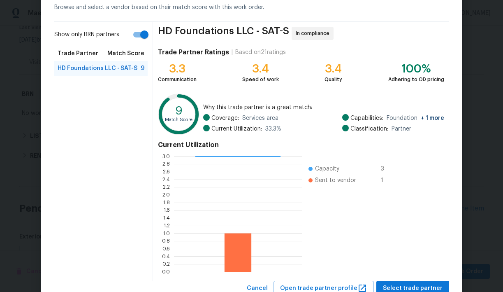
scroll to position [71, 0]
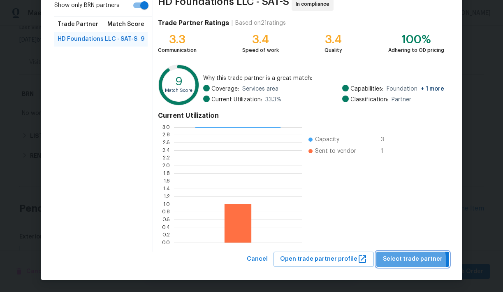
click at [412, 261] on span "Select trade partner" at bounding box center [413, 259] width 60 height 10
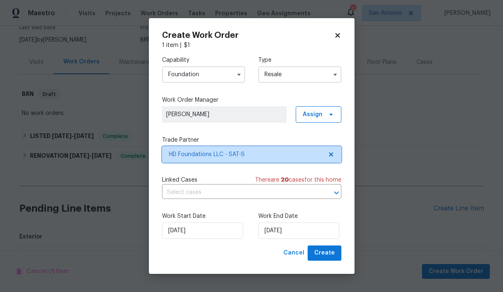
scroll to position [0, 0]
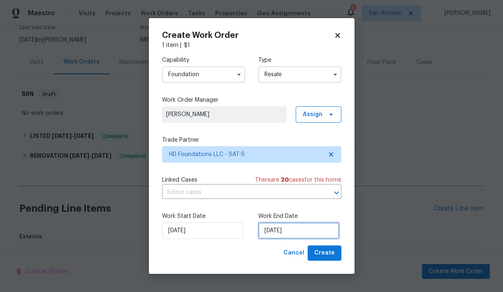
click at [294, 230] on input "[DATE]" at bounding box center [298, 230] width 81 height 16
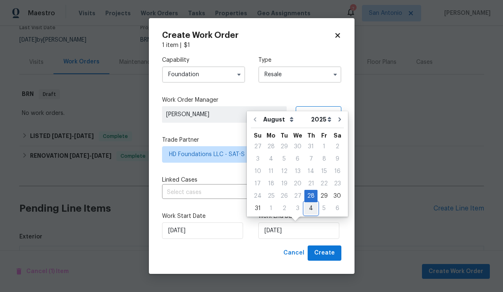
click at [307, 208] on div "4" at bounding box center [310, 208] width 13 height 12
type input "[DATE]"
select select "8"
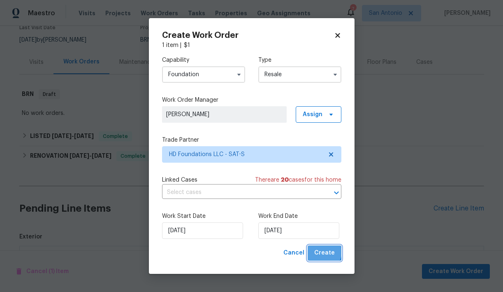
click at [323, 252] on span "Create" at bounding box center [324, 253] width 21 height 10
checkbox input "false"
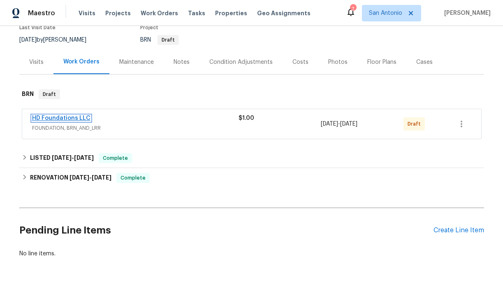
click at [71, 118] on link "HD Foundations LLC" at bounding box center [61, 118] width 58 height 6
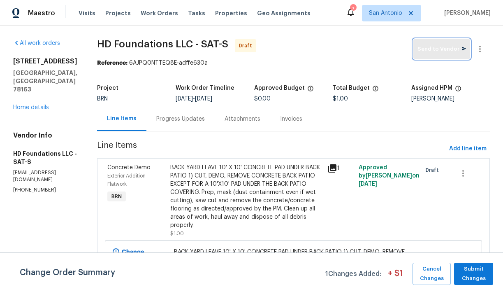
click at [439, 53] on span "Send to Vendor" at bounding box center [441, 48] width 49 height 9
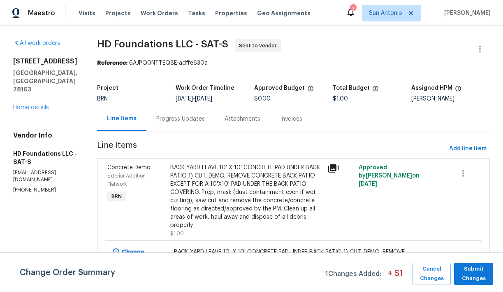
click at [197, 118] on div "Progress Updates" at bounding box center [180, 119] width 49 height 8
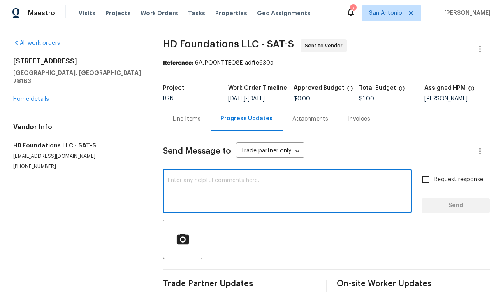
click at [219, 178] on textarea at bounding box center [287, 191] width 239 height 29
click at [212, 188] on textarea "H" at bounding box center [287, 191] width 239 height 29
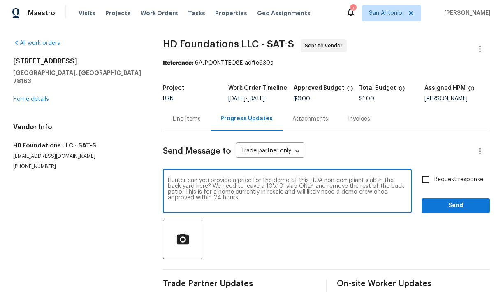
type textarea "Hunter can you provide a price for the demo of this HOA non-compliant slab in t…"
click at [437, 204] on span "Send" at bounding box center [455, 205] width 55 height 10
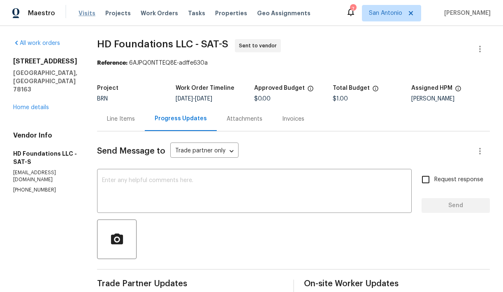
click at [88, 13] on span "Visits" at bounding box center [87, 13] width 17 height 8
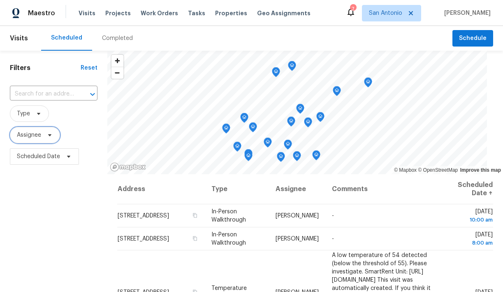
click at [46, 138] on span at bounding box center [48, 135] width 9 height 7
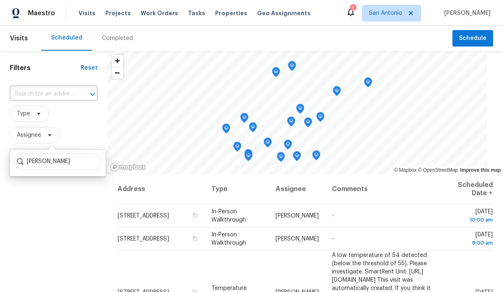
type input "[PERSON_NAME]"
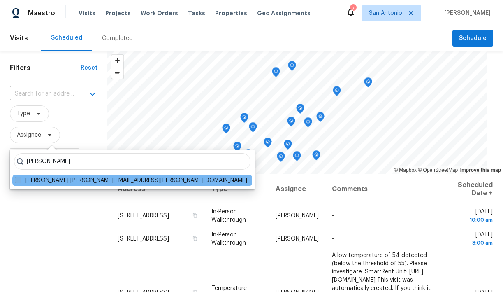
click at [63, 180] on label "[PERSON_NAME] [PERSON_NAME][EMAIL_ADDRESS][PERSON_NAME][DOMAIN_NAME]" at bounding box center [131, 180] width 232 height 8
click at [20, 180] on input "[PERSON_NAME] [PERSON_NAME][EMAIL_ADDRESS][PERSON_NAME][DOMAIN_NAME]" at bounding box center [17, 178] width 5 height 5
checkbox input "true"
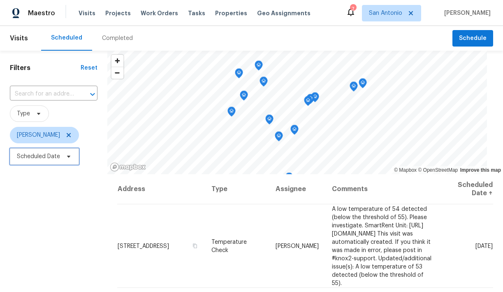
click at [70, 154] on icon at bounding box center [68, 156] width 7 height 7
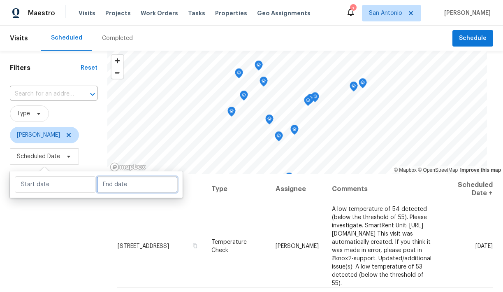
click at [103, 189] on input "text" at bounding box center [137, 184] width 81 height 16
select select "7"
select select "2025"
select select "8"
select select "2025"
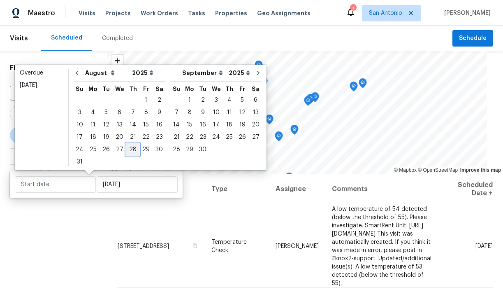
click at [128, 151] on div "28" at bounding box center [132, 150] width 13 height 12
type input "[DATE]"
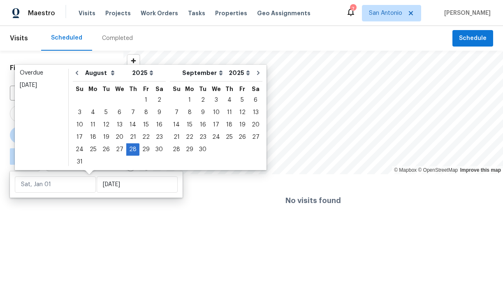
click at [92, 222] on div "Filters Reset ​ Type [PERSON_NAME] ∞ - [DATE]" at bounding box center [61, 139] width 123 height 176
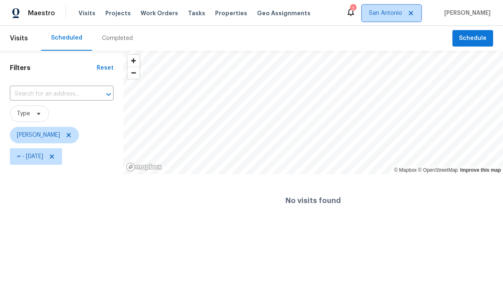
click at [402, 12] on span "San Antonio" at bounding box center [385, 13] width 33 height 8
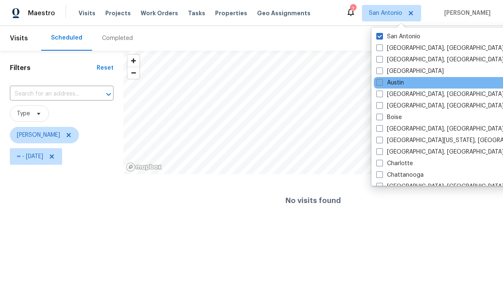
click at [386, 82] on label "Austin" at bounding box center [390, 83] width 28 height 8
click at [382, 82] on input "Austin" at bounding box center [378, 81] width 5 height 5
checkbox input "true"
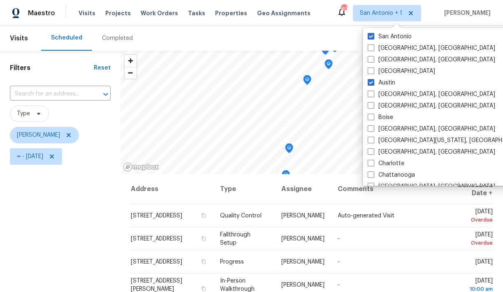
click at [102, 155] on span "∞ - [DATE]" at bounding box center [60, 156] width 101 height 21
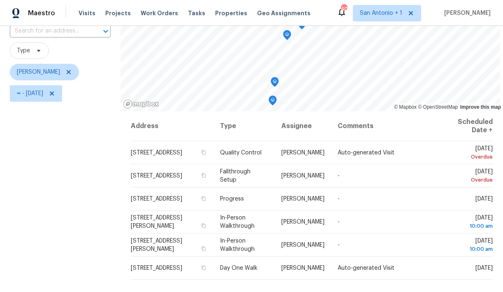
scroll to position [60, 0]
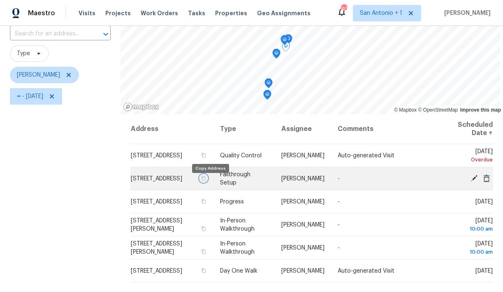
click at [206, 181] on icon "button" at bounding box center [203, 178] width 5 height 5
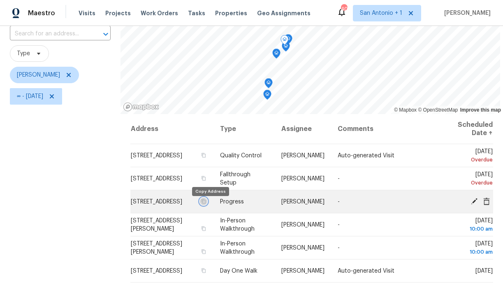
click at [206, 204] on icon "button" at bounding box center [203, 201] width 5 height 5
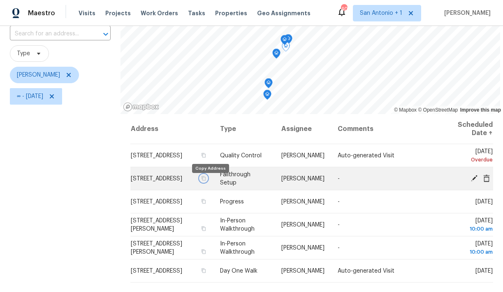
click at [206, 181] on icon "button" at bounding box center [203, 178] width 5 height 5
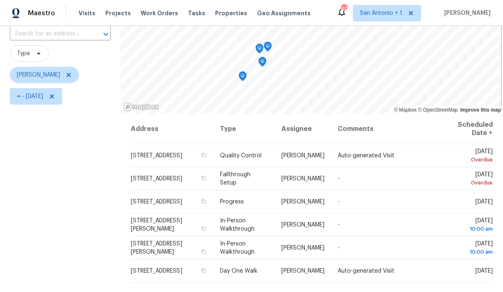
click at [262, 62] on icon "Map marker" at bounding box center [262, 61] width 7 height 9
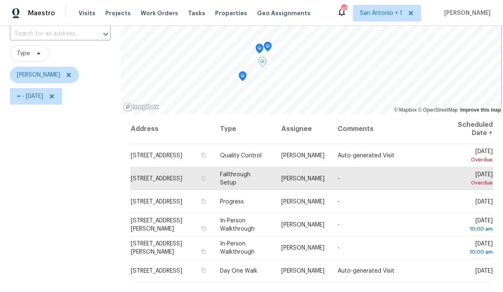
click at [258, 48] on icon "Map marker" at bounding box center [259, 48] width 7 height 9
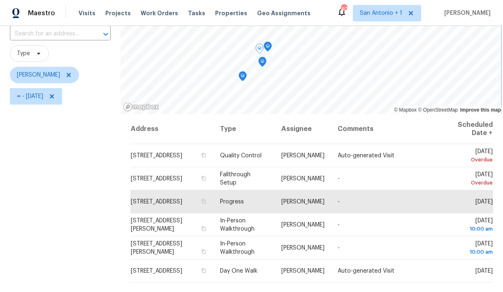
click at [268, 45] on icon "Map marker" at bounding box center [268, 45] width 4 height 2
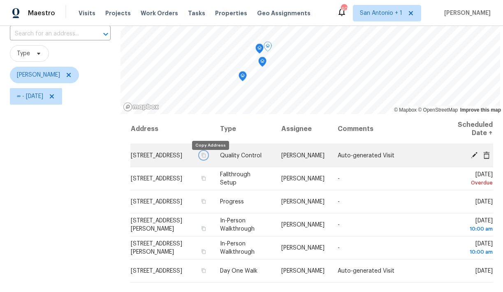
click at [206, 157] on icon "button" at bounding box center [204, 155] width 4 height 5
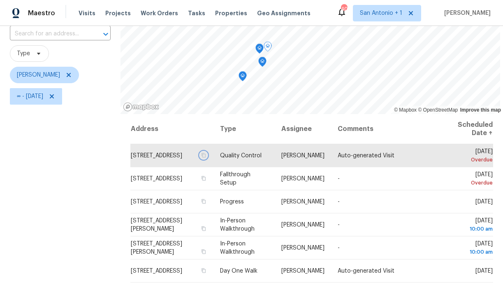
click at [239, 77] on icon "Map marker" at bounding box center [242, 76] width 7 height 9
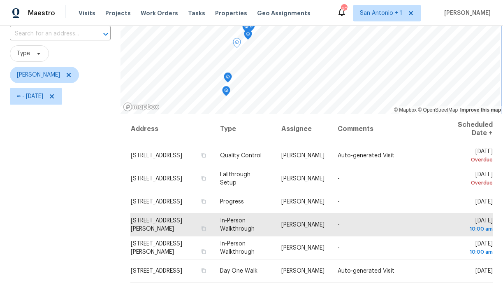
click at [225, 93] on icon "Map marker" at bounding box center [225, 90] width 7 height 9
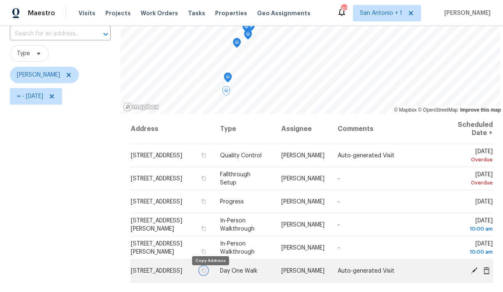
click at [206, 272] on icon "button" at bounding box center [204, 270] width 4 height 5
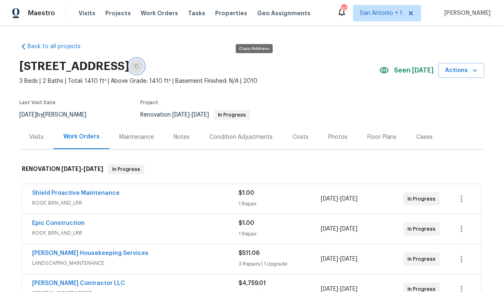
click at [139, 66] on icon "button" at bounding box center [136, 66] width 5 height 5
